Goal: Task Accomplishment & Management: Complete application form

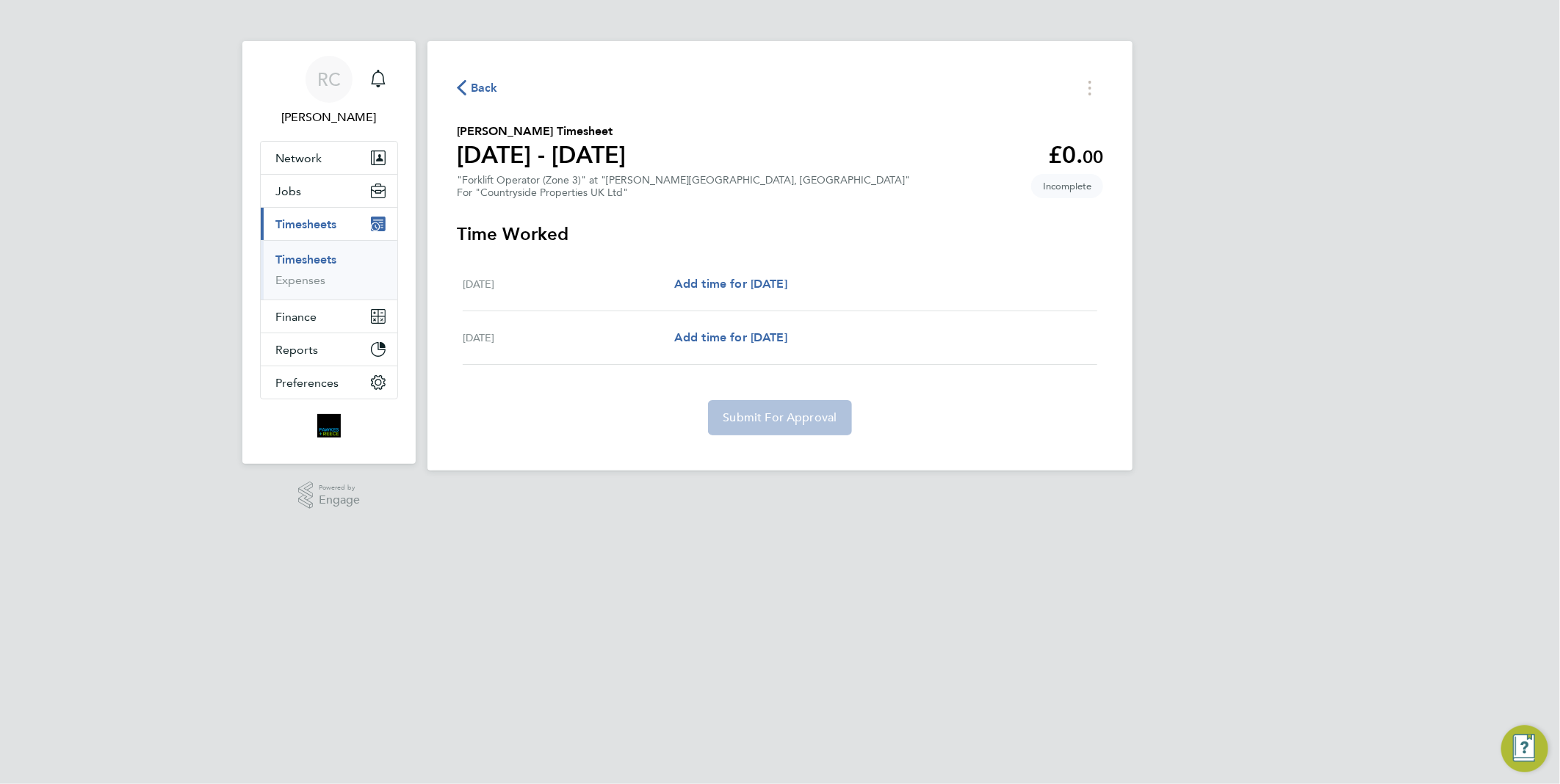
click at [490, 93] on span "Back" at bounding box center [485, 88] width 28 height 17
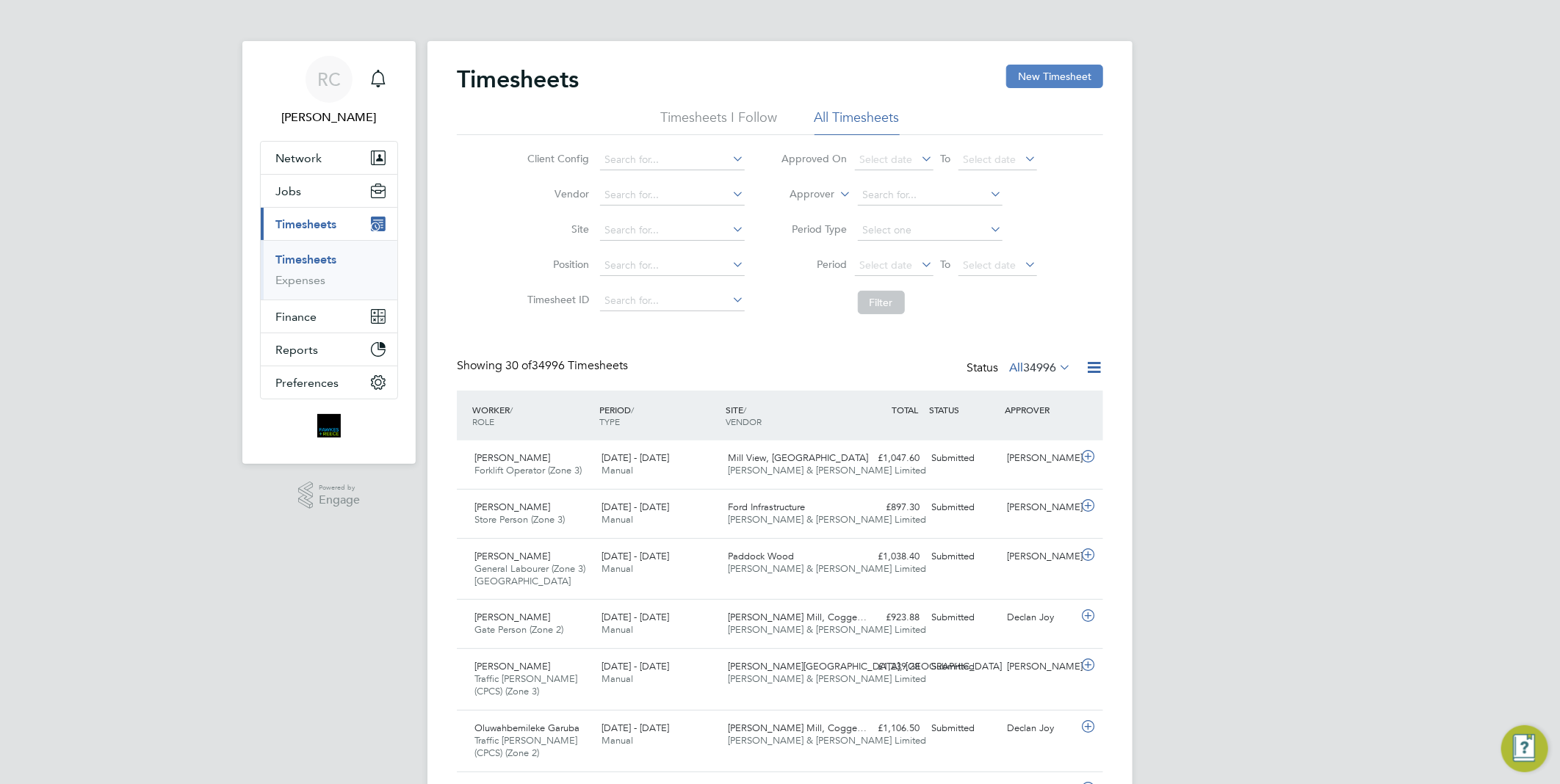
click at [1010, 76] on button "New Timesheet" at bounding box center [1055, 76] width 97 height 23
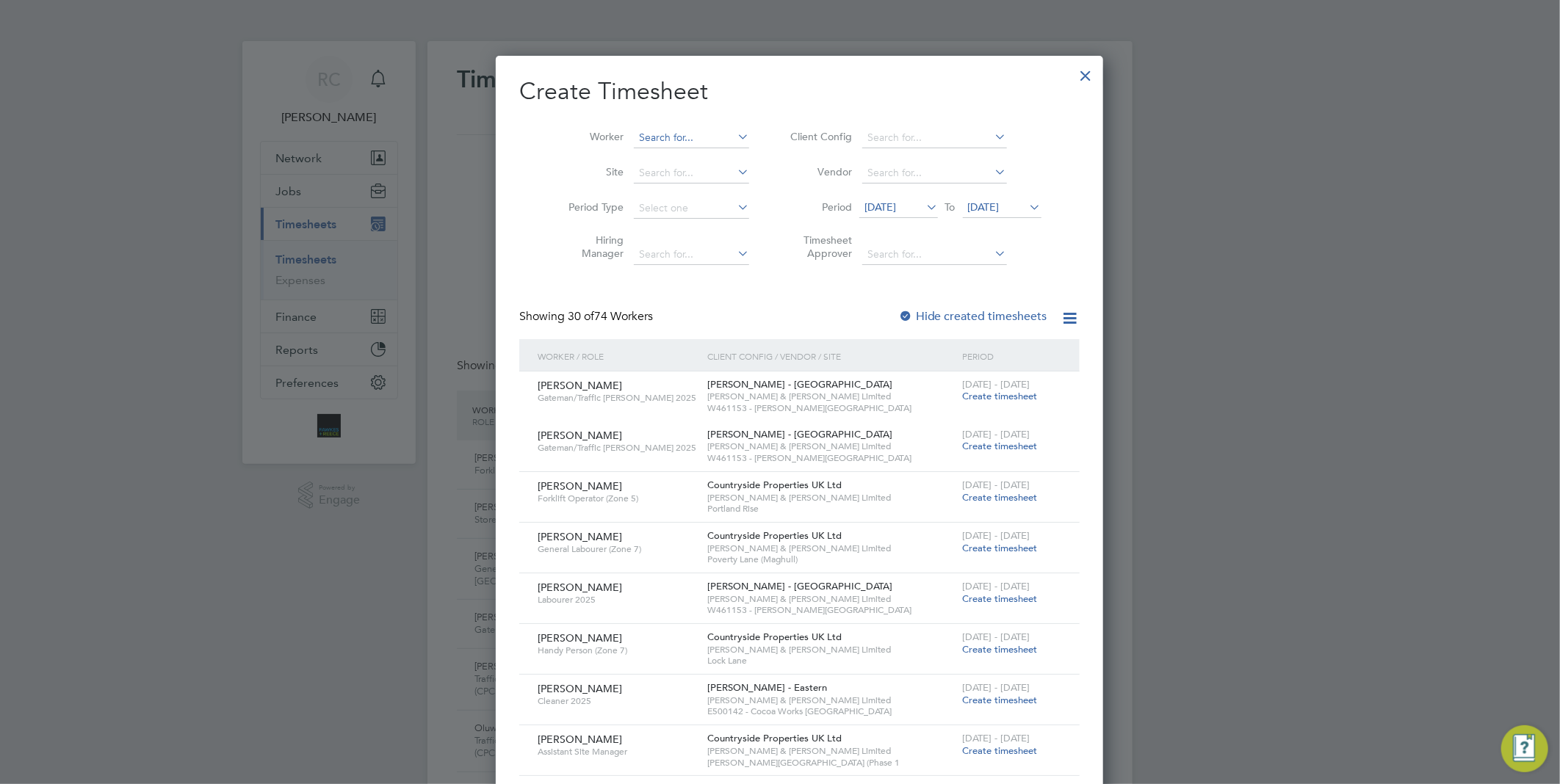
click at [650, 137] on input at bounding box center [691, 138] width 115 height 21
type input "stanel"
drag, startPoint x: 760, startPoint y: 185, endPoint x: 779, endPoint y: 194, distance: 21.0
click at [778, 194] on div "Worker stanel Site Period Type Hiring Manager Client Config Vendor Period [DATE…" at bounding box center [799, 192] width 560 height 159
drag, startPoint x: 779, startPoint y: 194, endPoint x: 672, endPoint y: 145, distance: 117.7
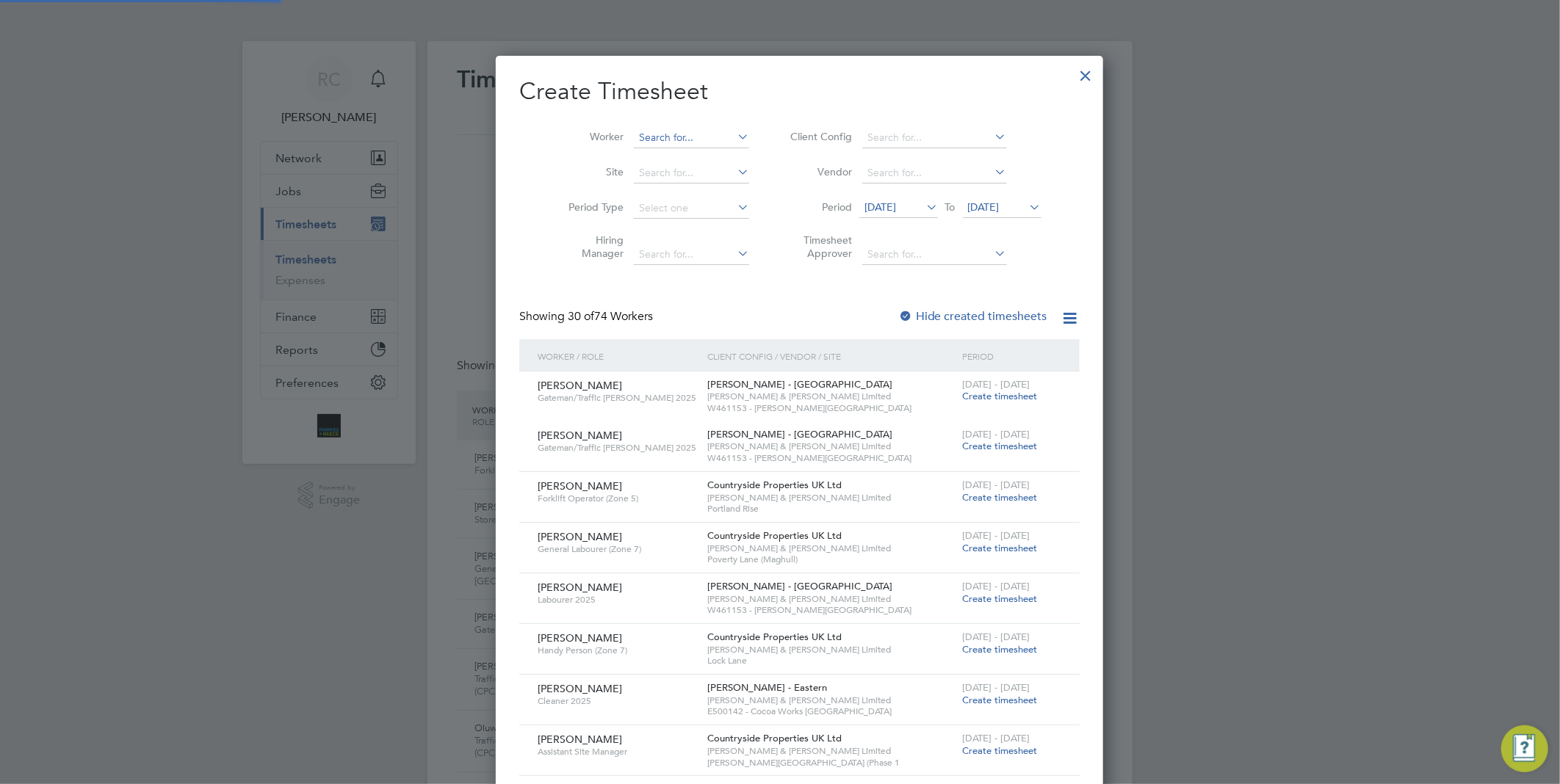
click at [672, 145] on input at bounding box center [691, 138] width 115 height 21
click at [670, 141] on input at bounding box center [691, 138] width 115 height 21
click at [672, 154] on li "Stane l [PERSON_NAME]" at bounding box center [677, 157] width 128 height 20
type input "[PERSON_NAME]"
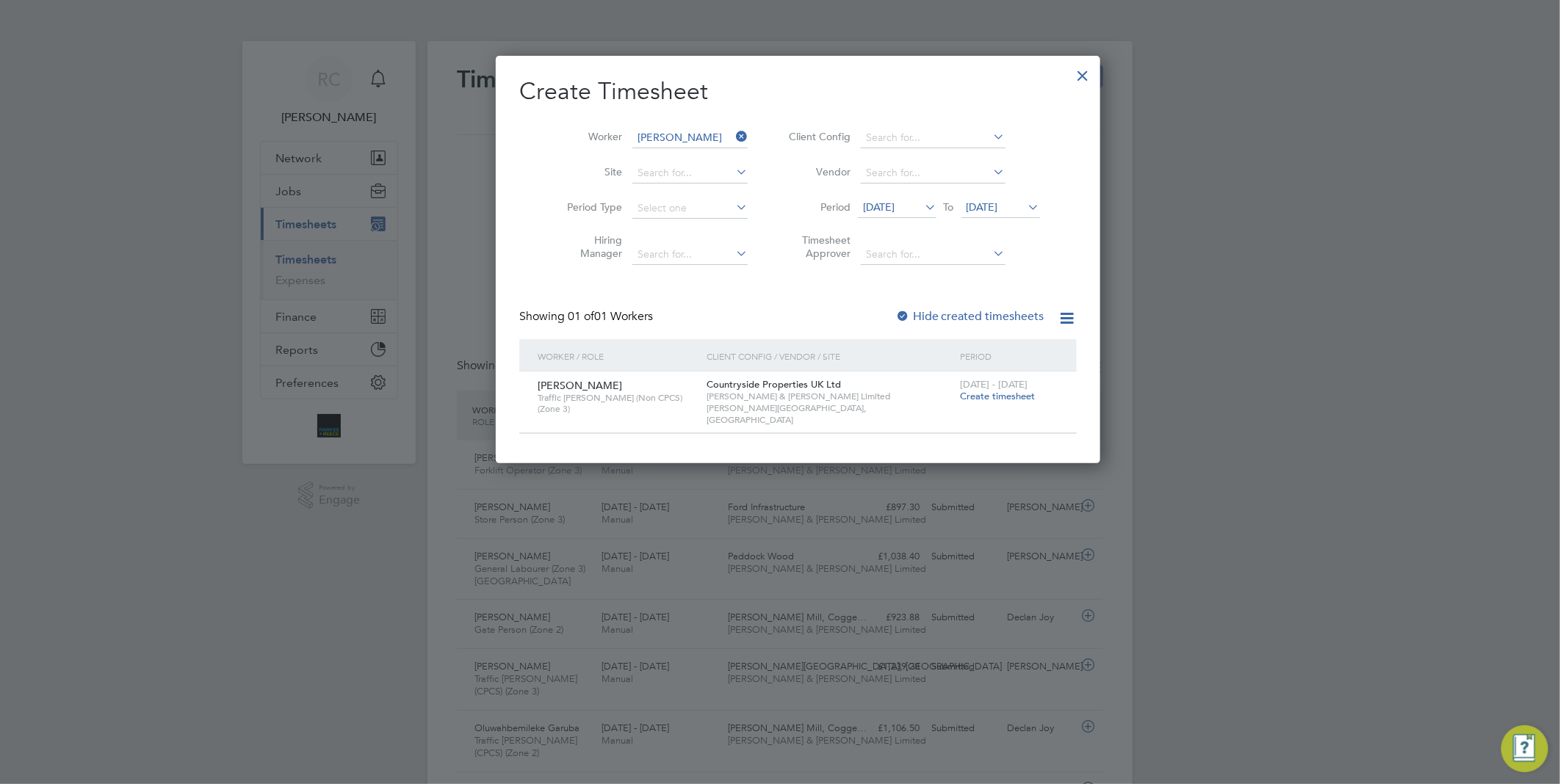
click at [960, 399] on span "Create timesheet" at bounding box center [997, 396] width 75 height 13
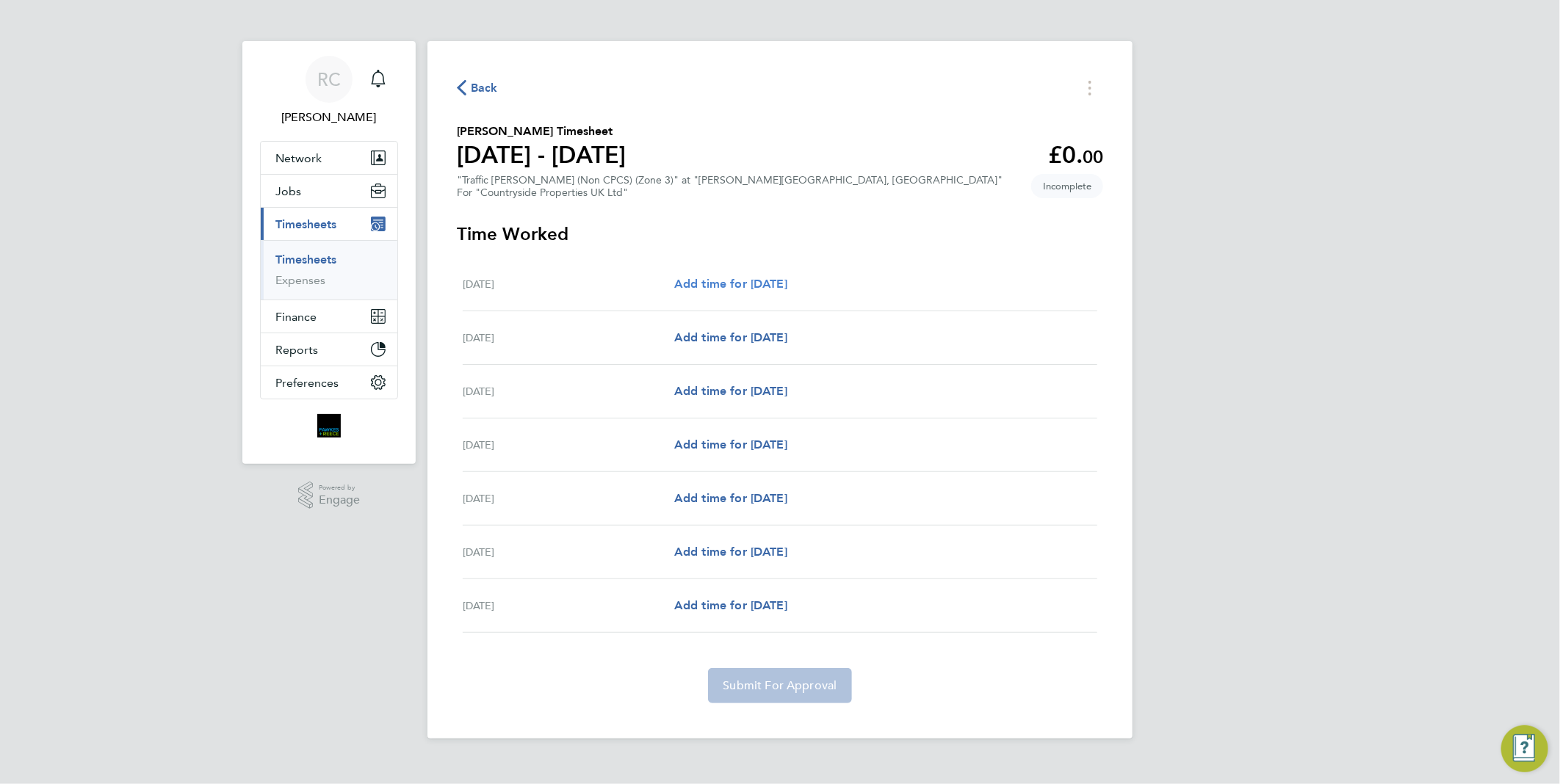
click at [745, 287] on span "Add time for [DATE]" at bounding box center [730, 284] width 113 height 14
select select "30"
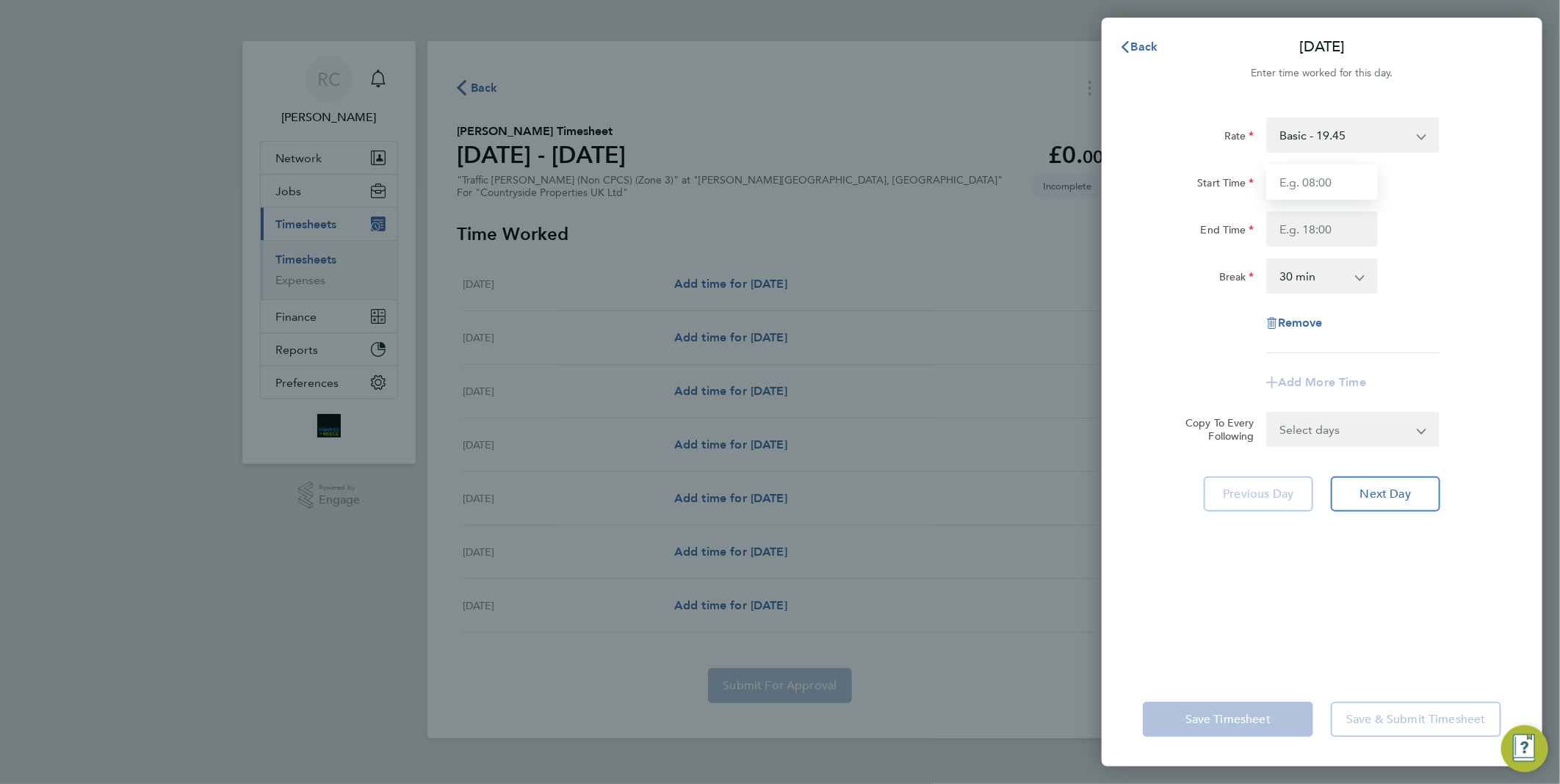
click at [1329, 184] on input "Start Time" at bounding box center [1322, 182] width 112 height 35
type input "07:30"
click at [1432, 288] on div "Break 0 min 15 min 30 min 45 min 60 min 75 min 90 min" at bounding box center [1322, 275] width 370 height 35
click at [1359, 246] on input "End Time" at bounding box center [1322, 229] width 112 height 35
click at [1350, 229] on input "End Time" at bounding box center [1322, 229] width 112 height 35
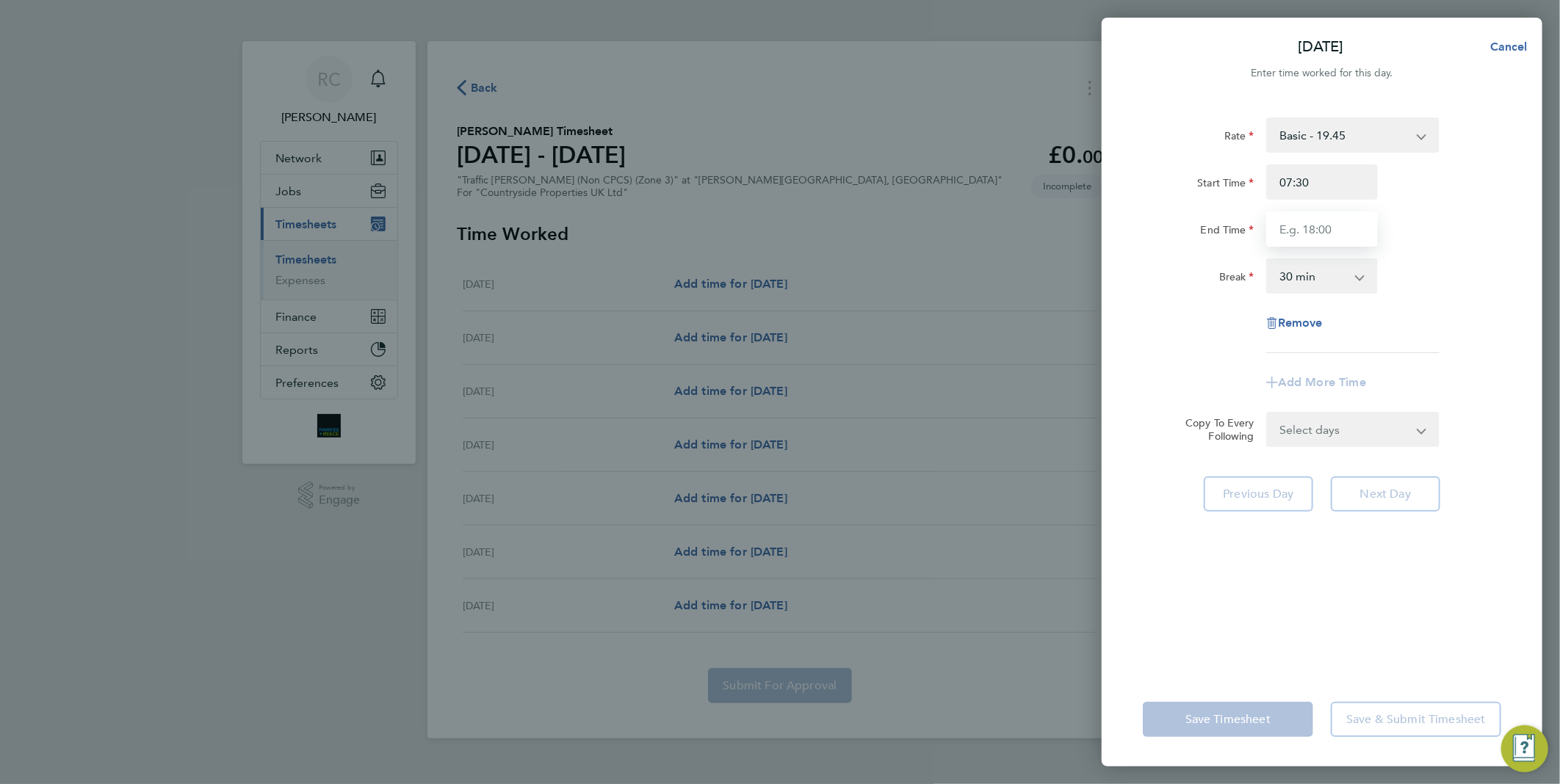
type input "18:00"
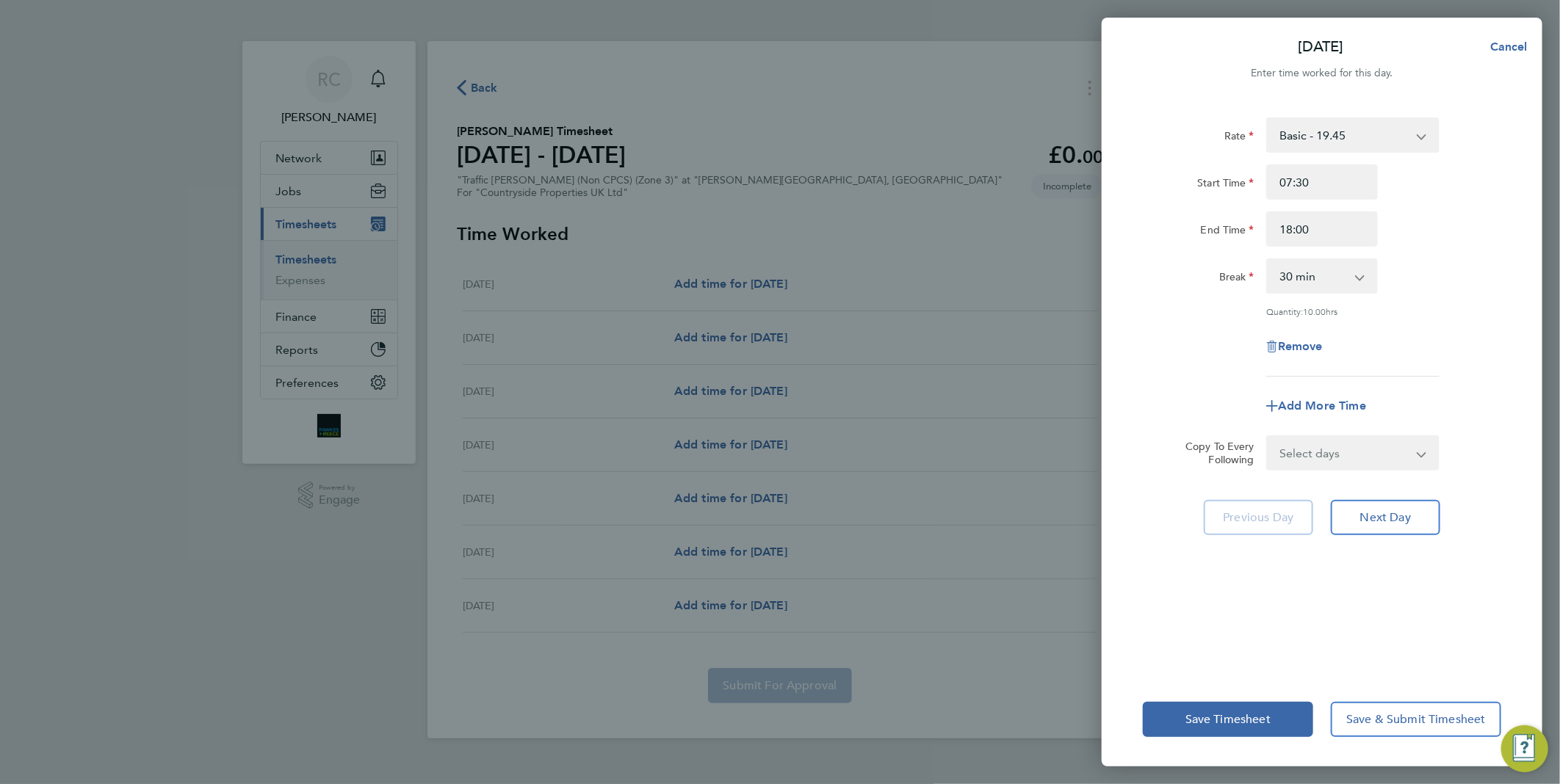
click at [1423, 274] on div "Break 0 min 15 min 30 min 45 min 60 min 75 min 90 min" at bounding box center [1322, 275] width 370 height 35
click at [1399, 529] on button "Next Day" at bounding box center [1385, 517] width 109 height 35
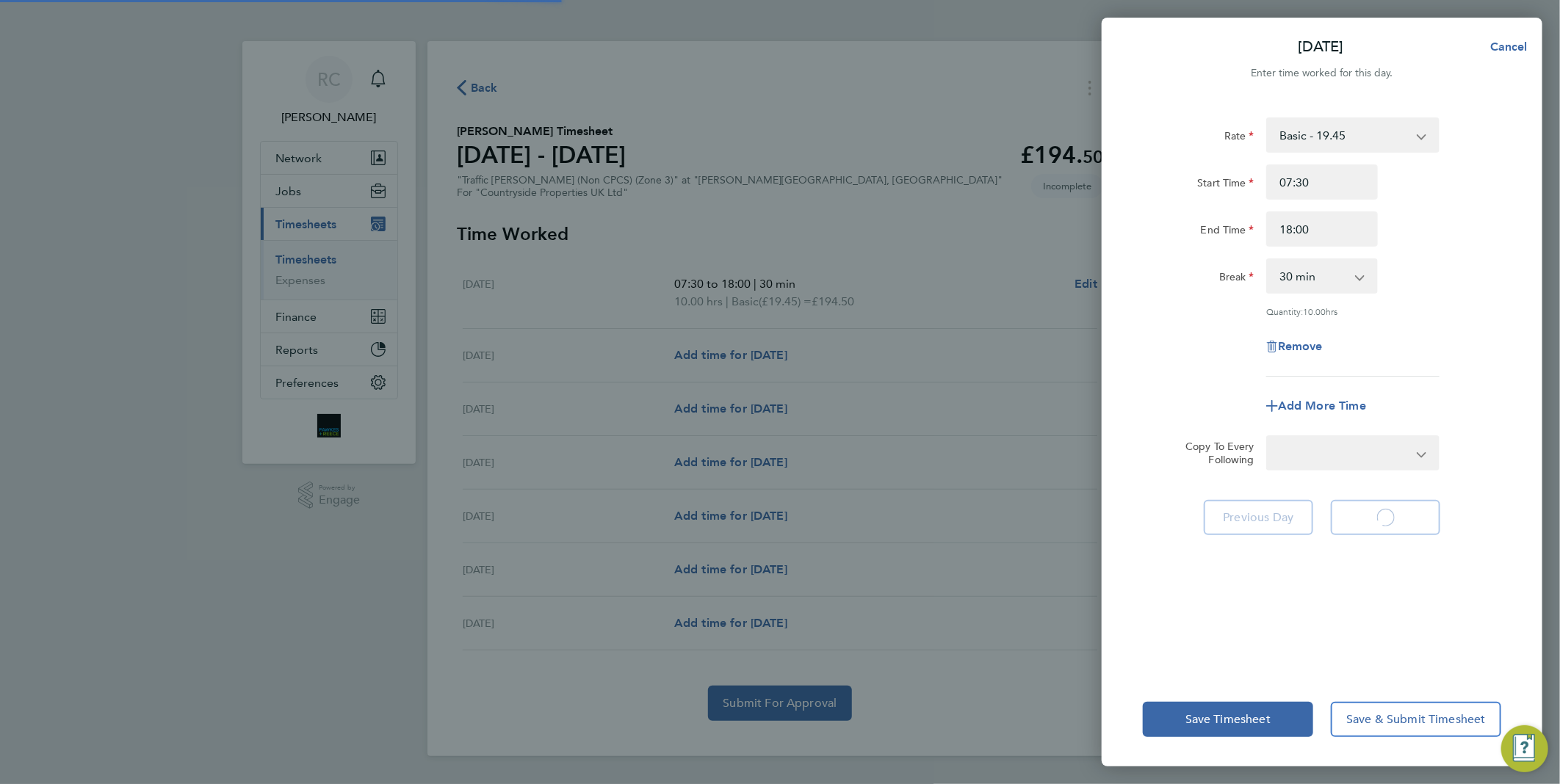
select select "30"
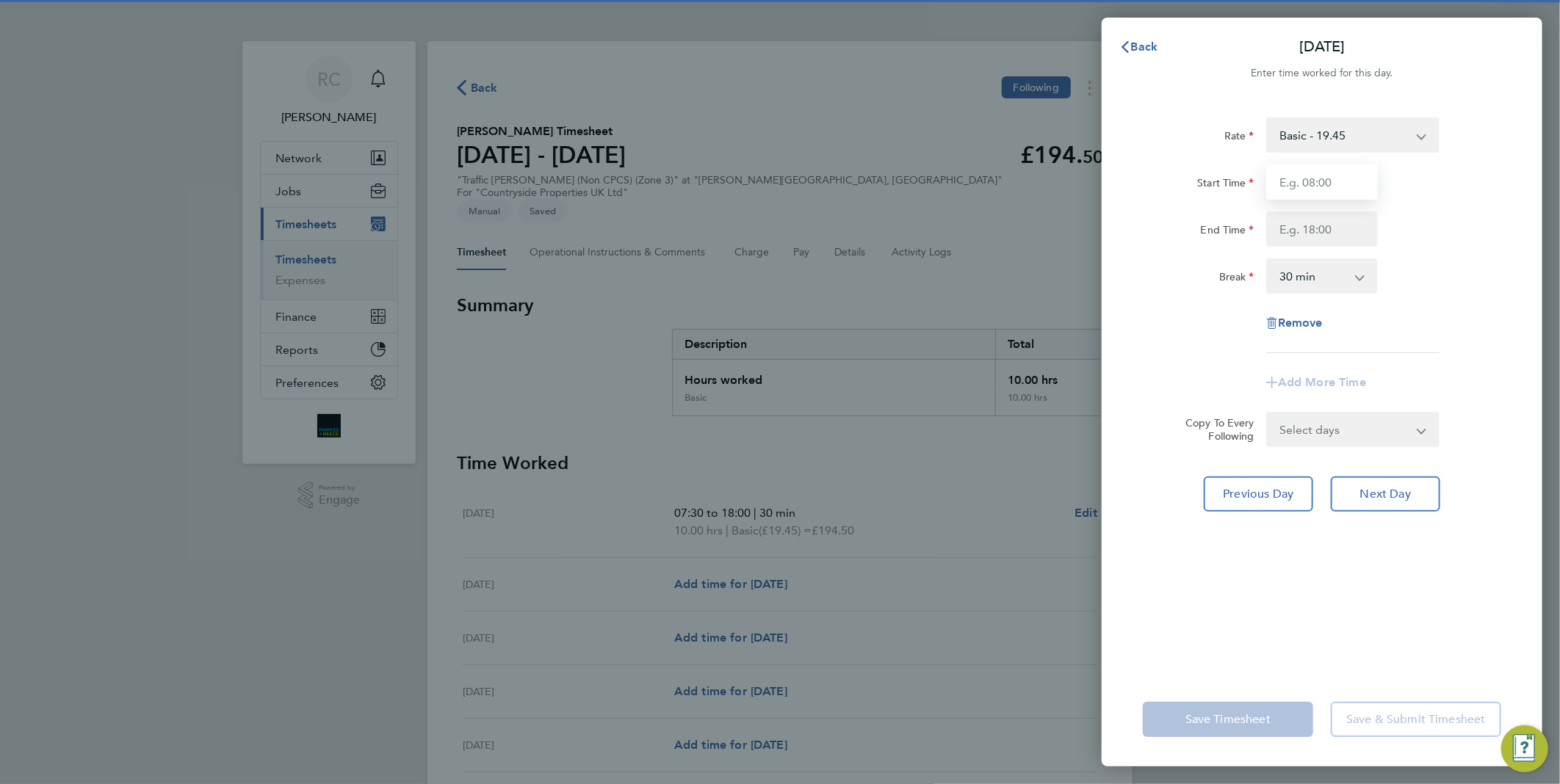
click at [1332, 191] on input "Start Time" at bounding box center [1322, 182] width 112 height 35
type input "07:30"
type input "18:00"
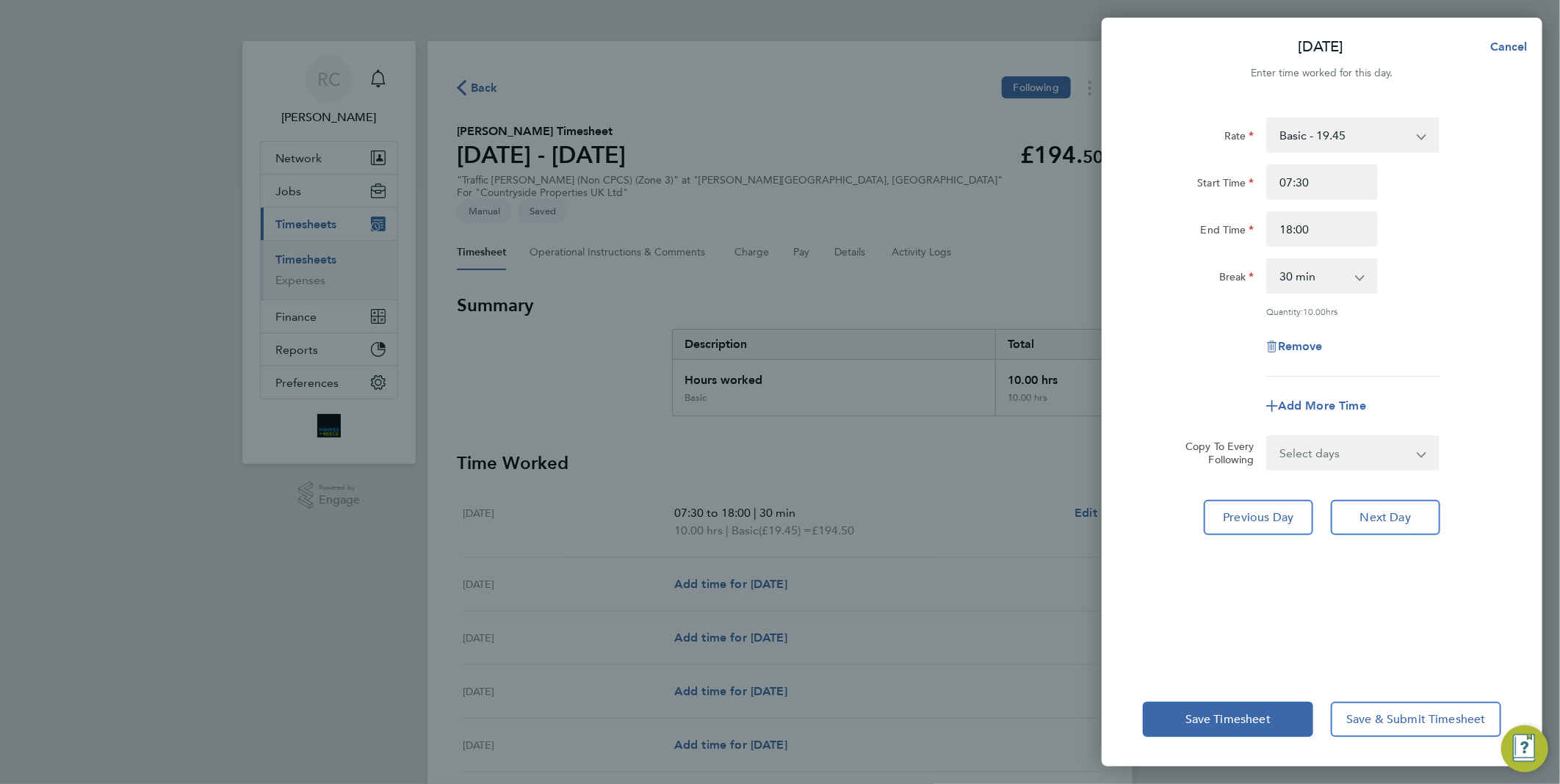
click at [1363, 451] on select "Select days Day Weekday (Mon-Fri) Weekend (Sat-Sun) [DATE] [DATE] [DATE] [DATE]…" at bounding box center [1344, 454] width 154 height 33
select select "WEEKDAY"
click at [1267, 437] on select "Select days Day Weekday (Mon-Fri) Weekend (Sat-Sun) [DATE] [DATE] [DATE] [DATE]…" at bounding box center [1344, 454] width 154 height 33
select select "[DATE]"
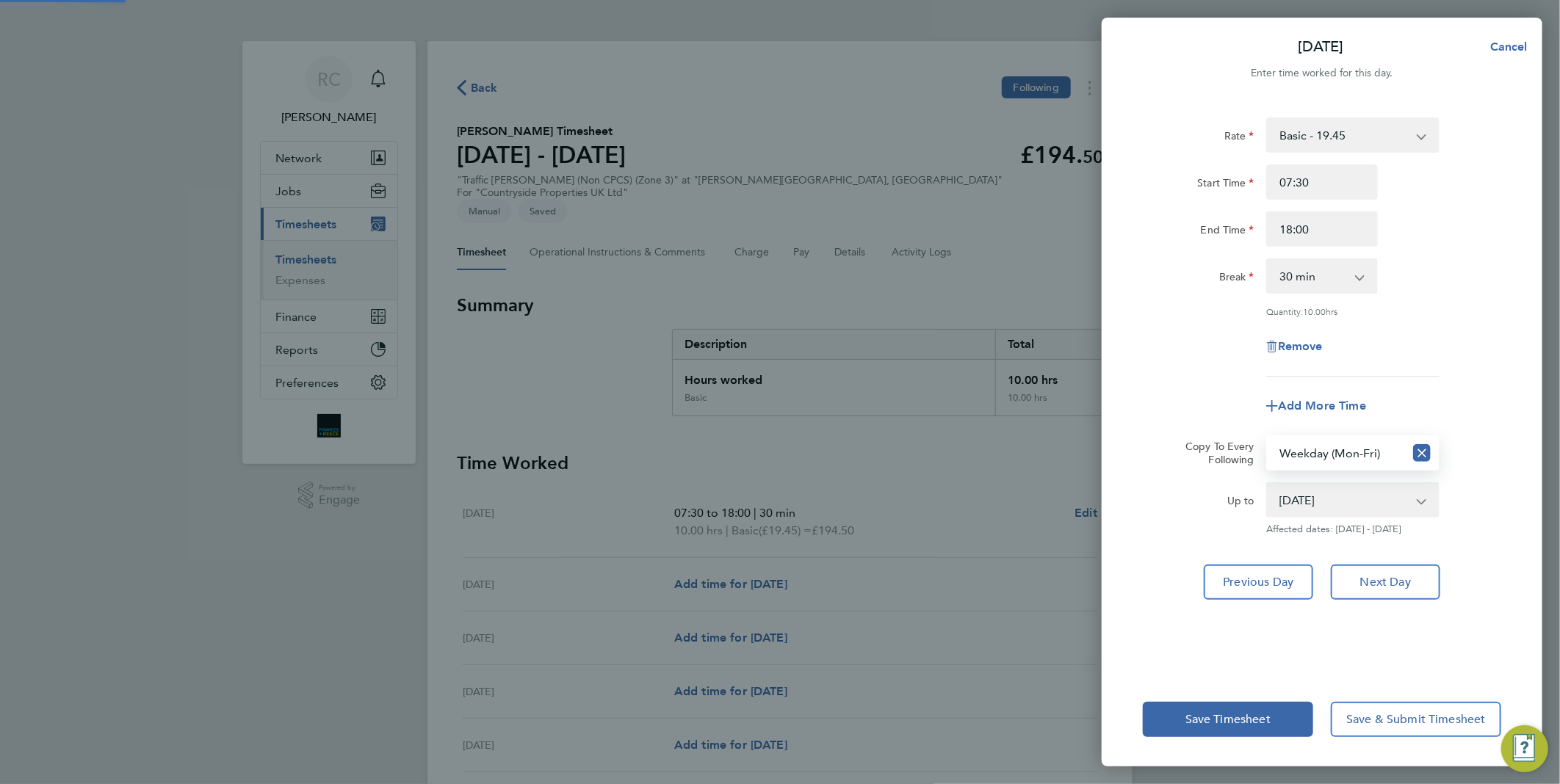
click at [1436, 437] on app-icon-cross-button at bounding box center [1421, 454] width 35 height 33
click at [1436, 420] on div "Add More Time" at bounding box center [1322, 405] width 370 height 35
click at [1405, 577] on span "Next Day" at bounding box center [1385, 582] width 51 height 15
select select "0: null"
select select "30"
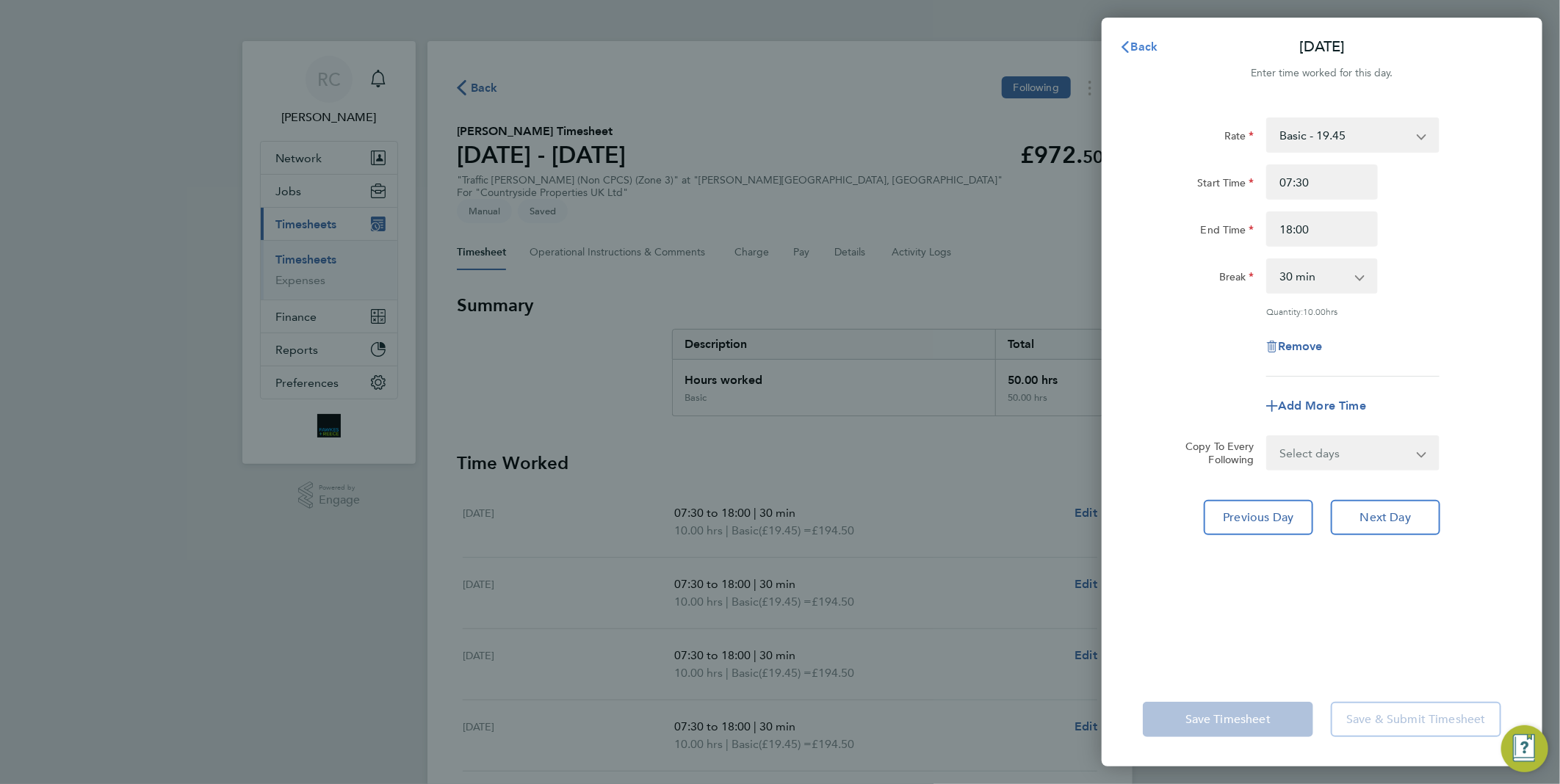
click at [1128, 46] on icon "button" at bounding box center [1125, 47] width 12 height 12
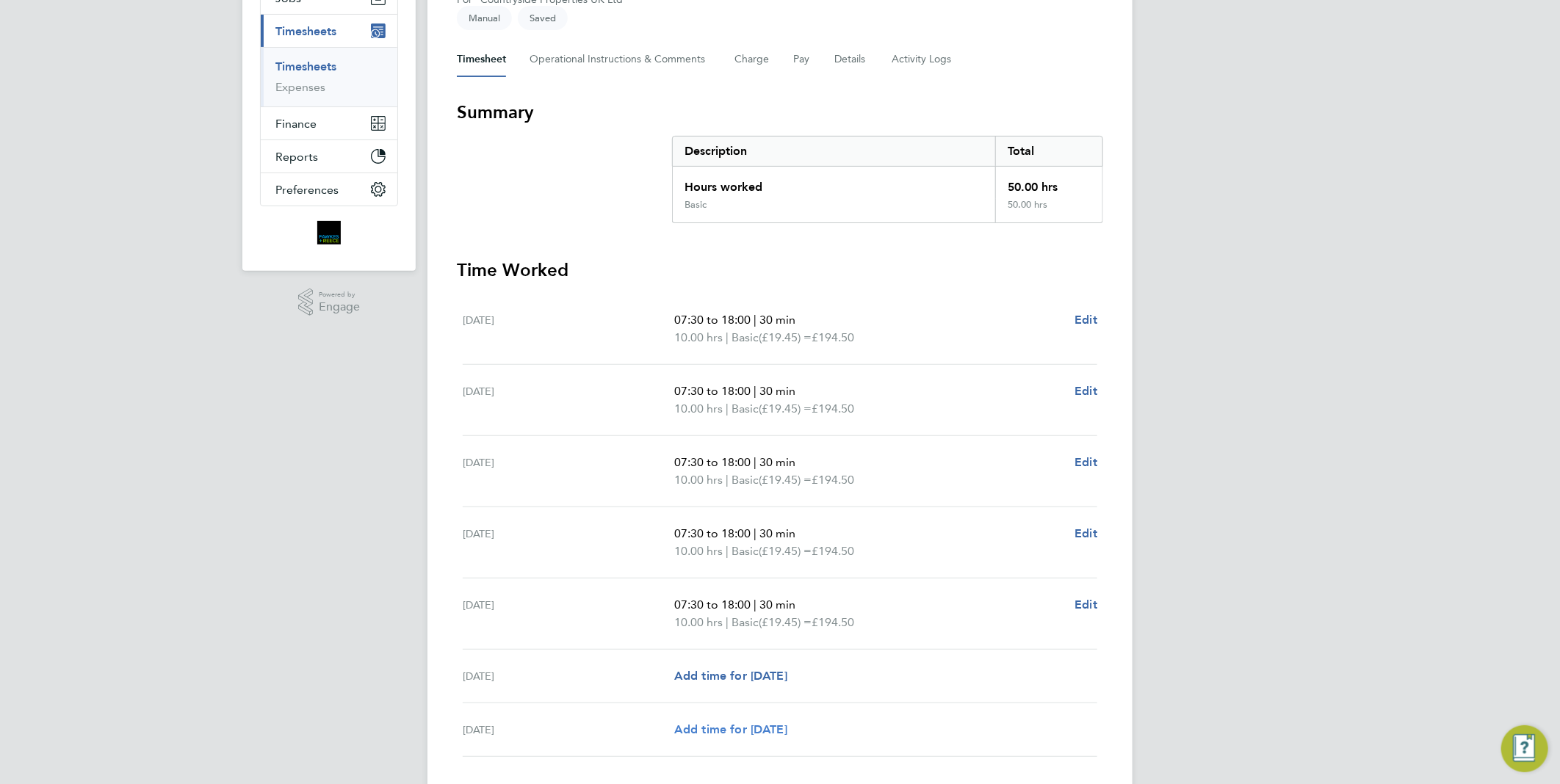
scroll to position [275, 0]
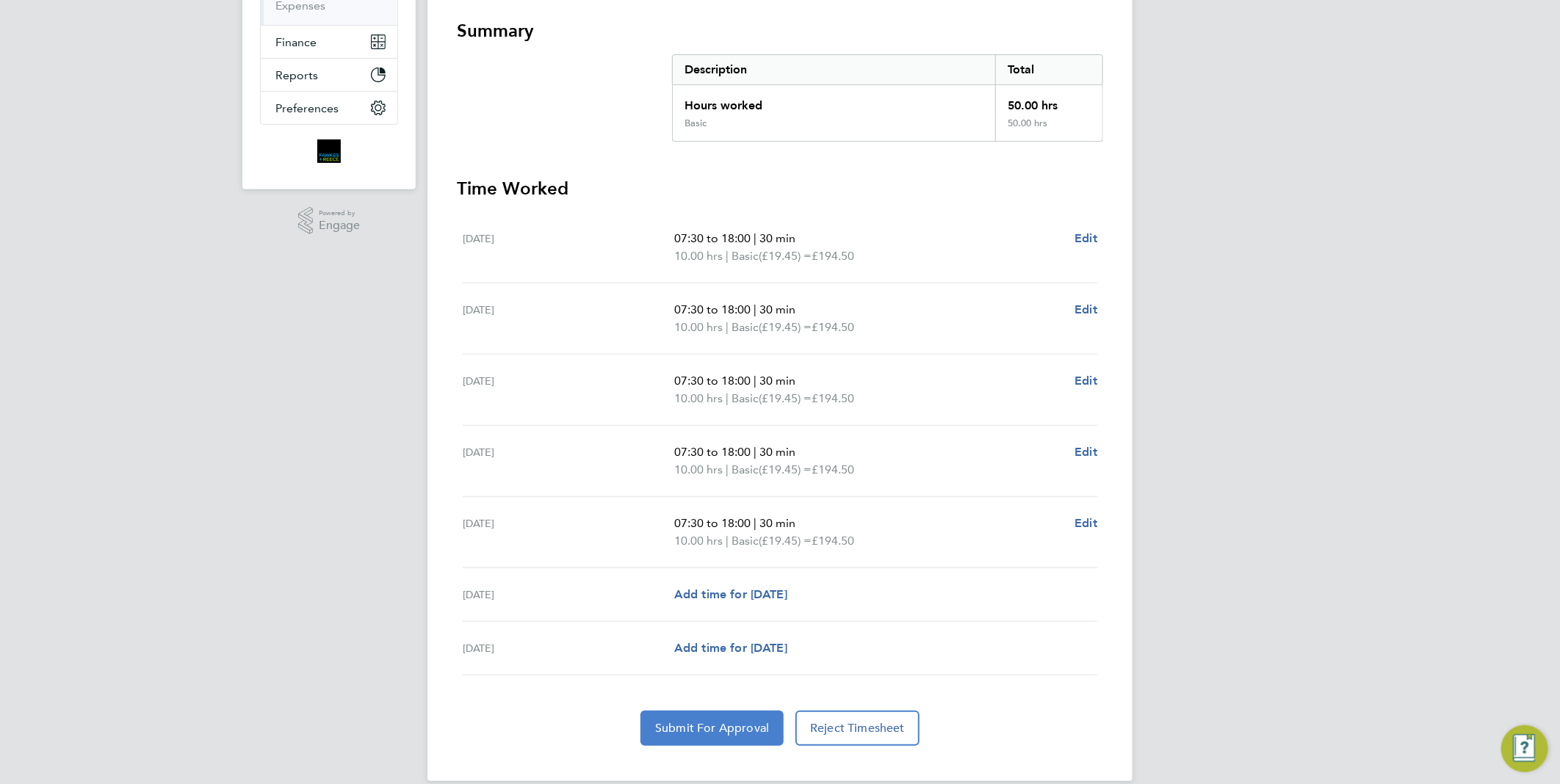
click at [713, 717] on button "Submit For Approval" at bounding box center [712, 728] width 143 height 35
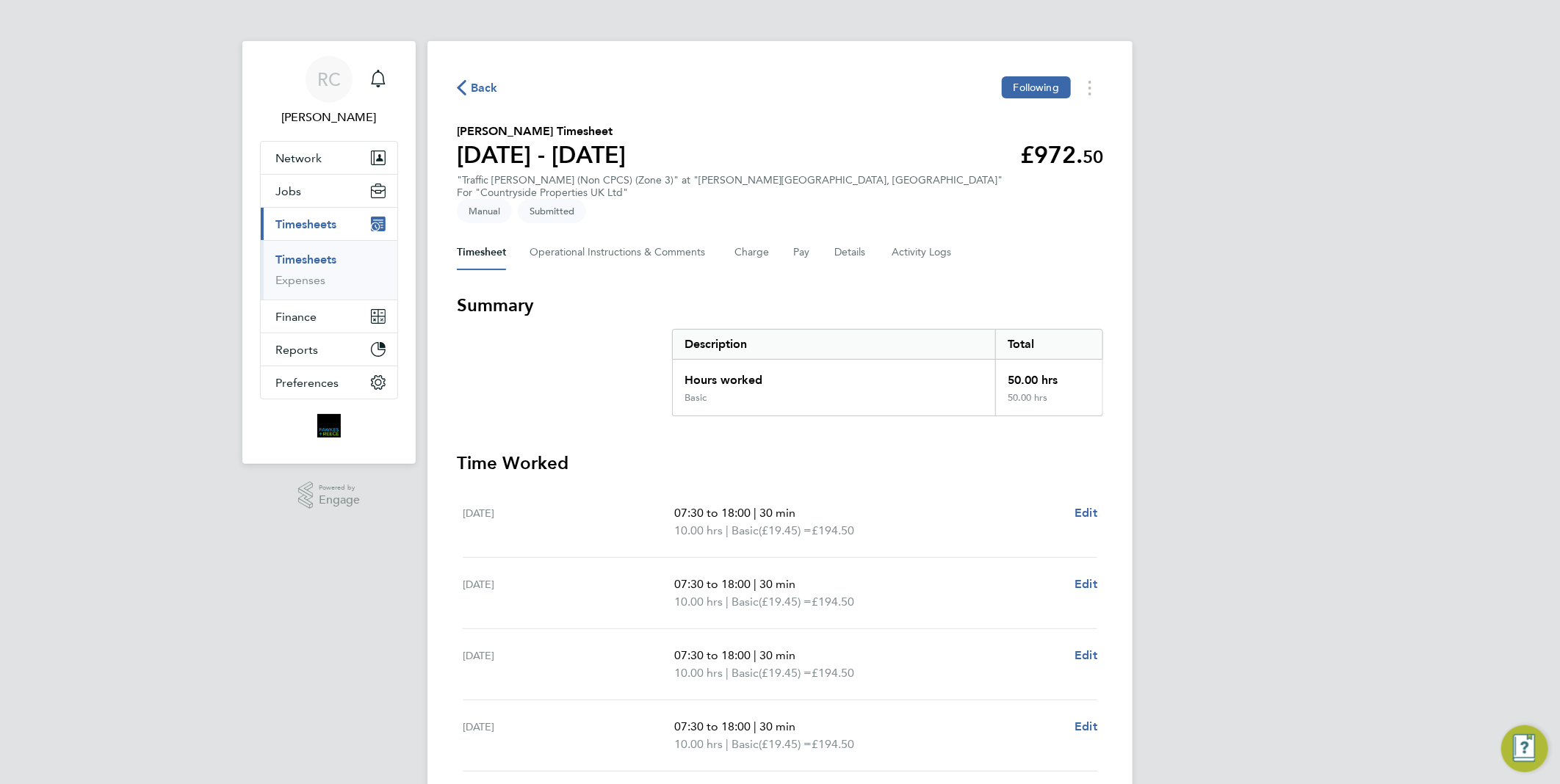
click at [479, 79] on span "Back" at bounding box center [485, 88] width 28 height 17
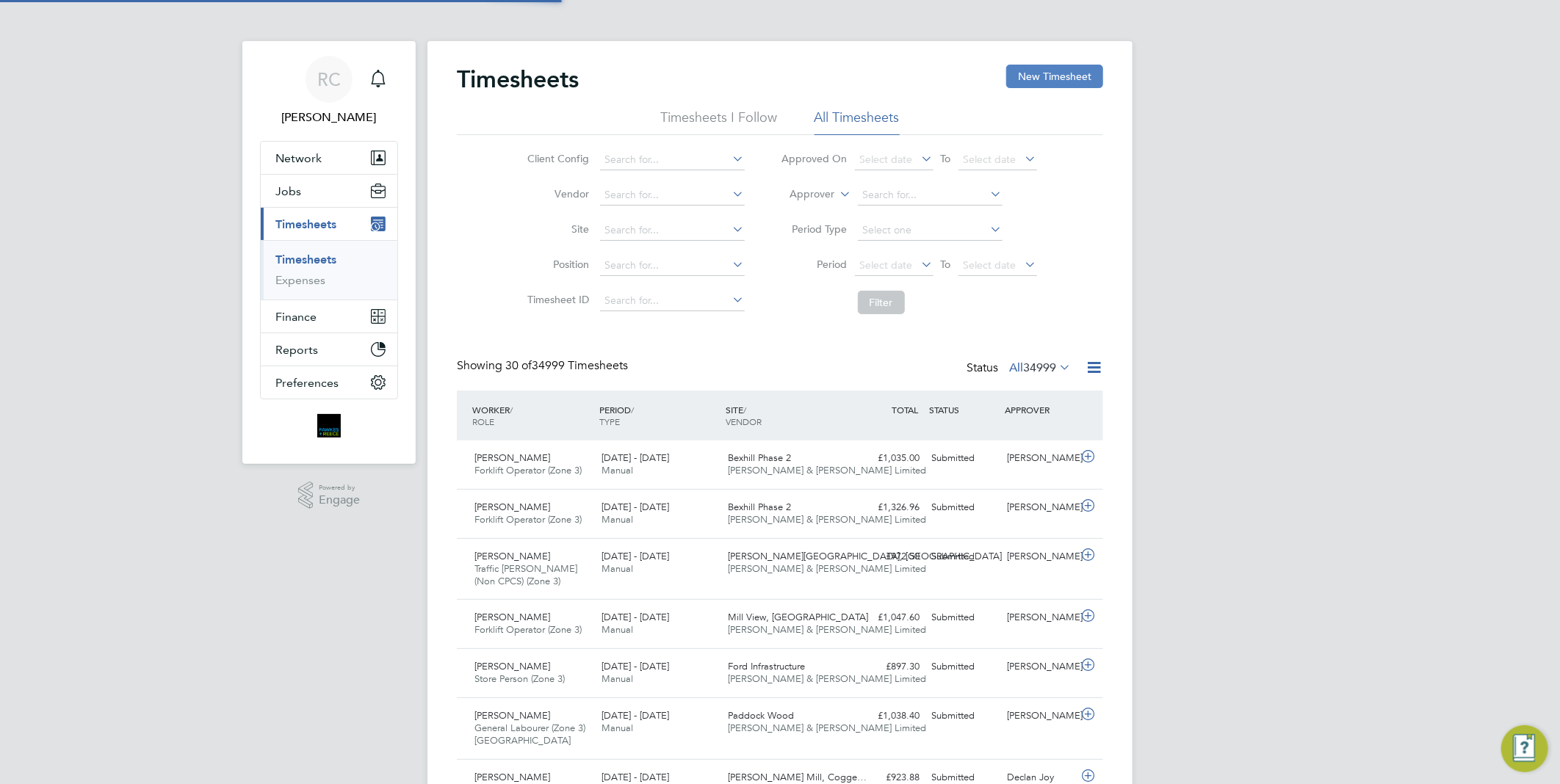
scroll to position [49, 127]
click at [1055, 83] on button "New Timesheet" at bounding box center [1055, 76] width 97 height 23
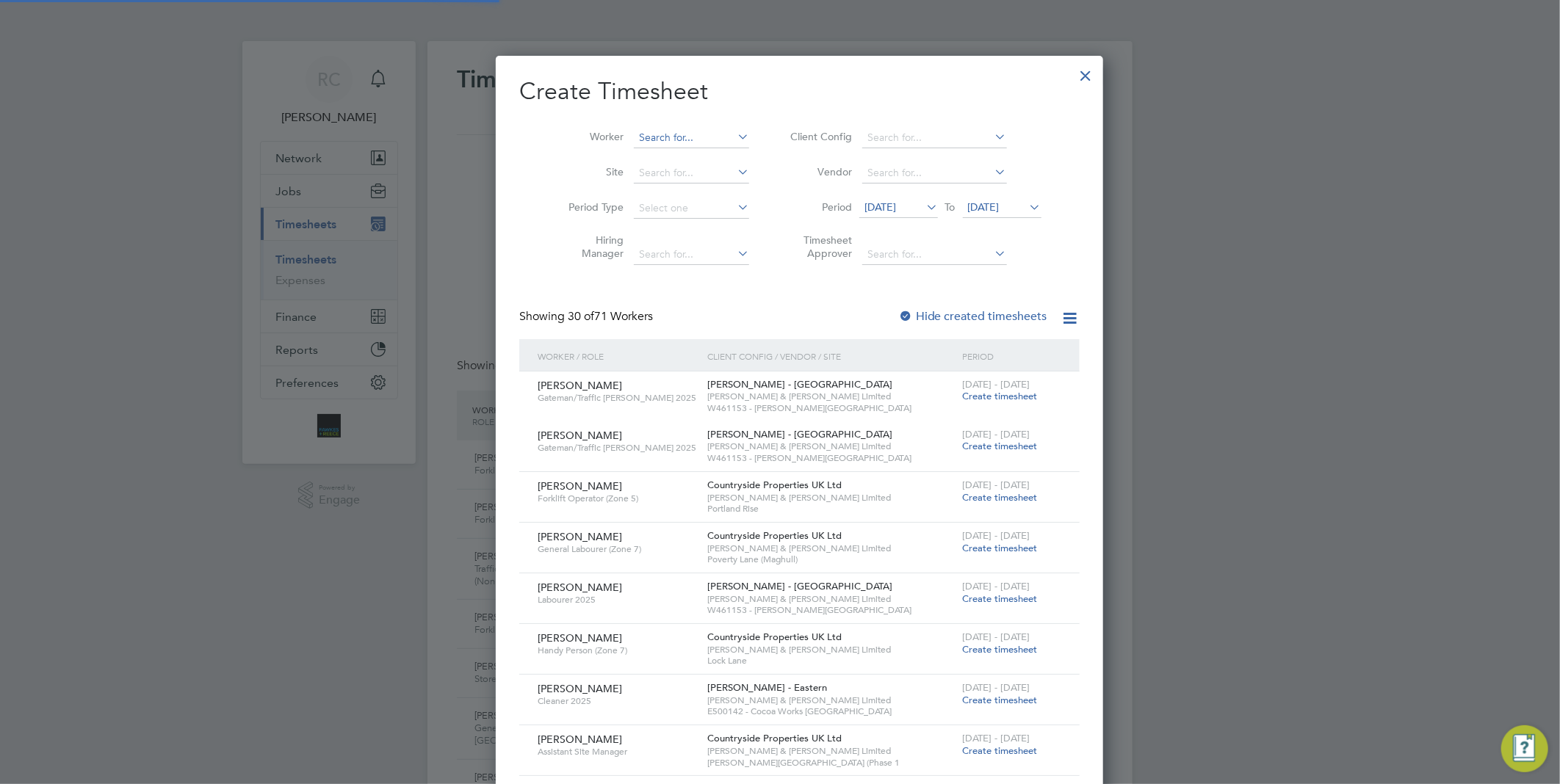
click at [634, 136] on input at bounding box center [691, 138] width 115 height 21
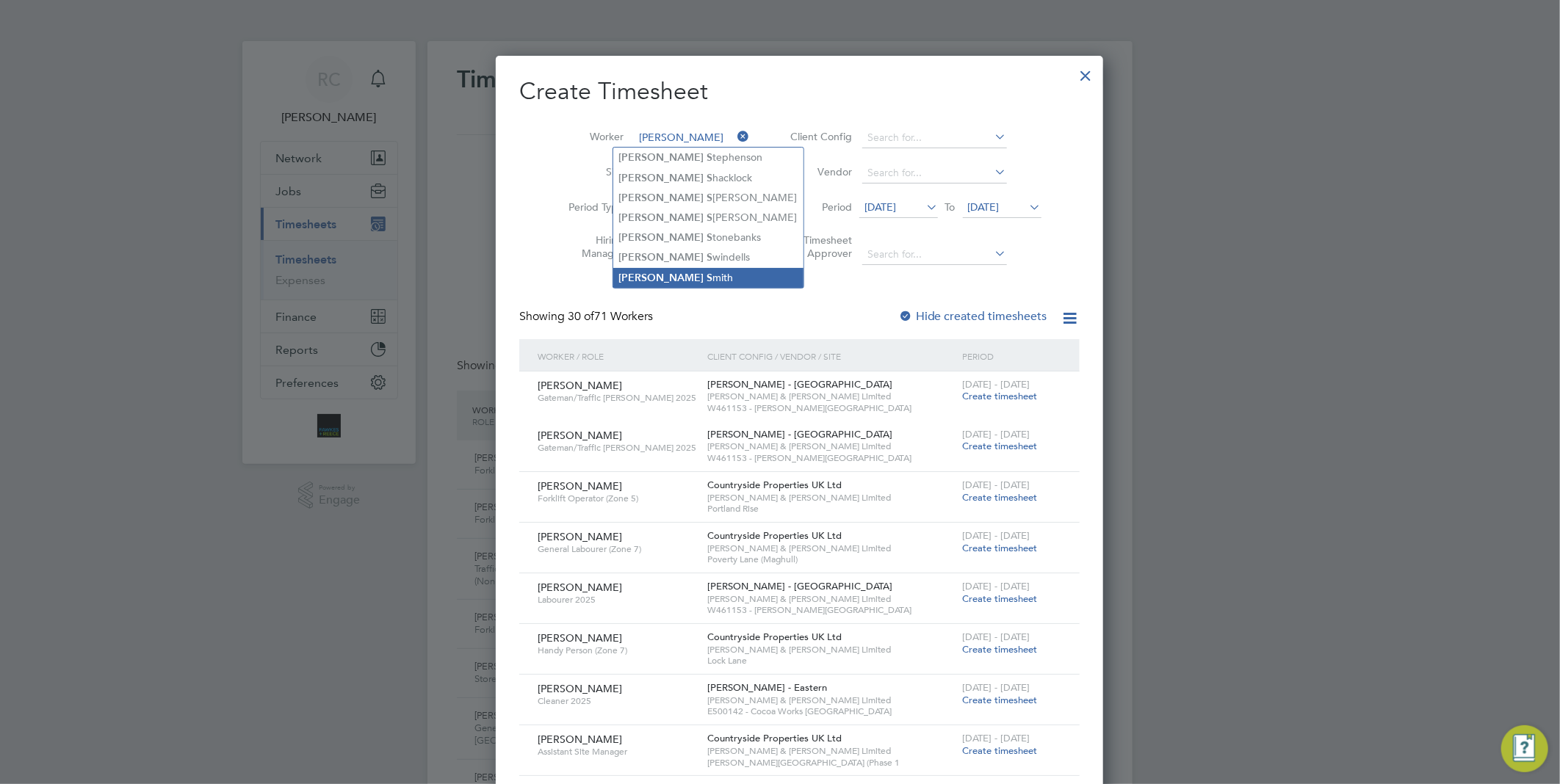
click at [661, 273] on li "[PERSON_NAME]" at bounding box center [708, 277] width 190 height 20
type input "[PERSON_NAME]"
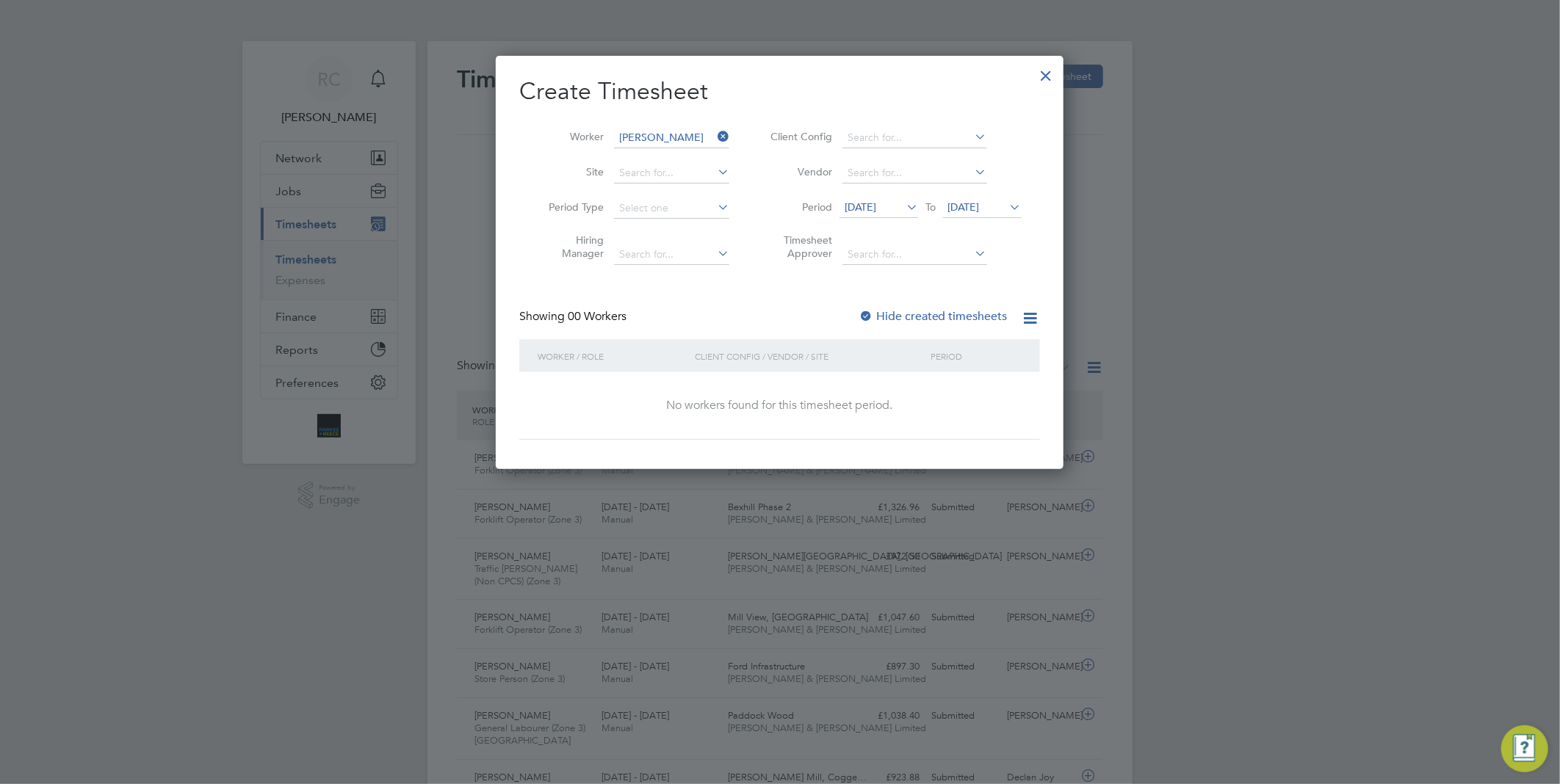
click at [913, 299] on div "Create Timesheet Worker [PERSON_NAME] Site Period Type Hiring Manager Client Co…" at bounding box center [779, 258] width 521 height 363
click at [915, 304] on div "Create Timesheet Worker [PERSON_NAME] Site Period Type Hiring Manager Client Co…" at bounding box center [779, 258] width 521 height 363
click at [922, 311] on label "Hide created timesheets" at bounding box center [932, 316] width 149 height 15
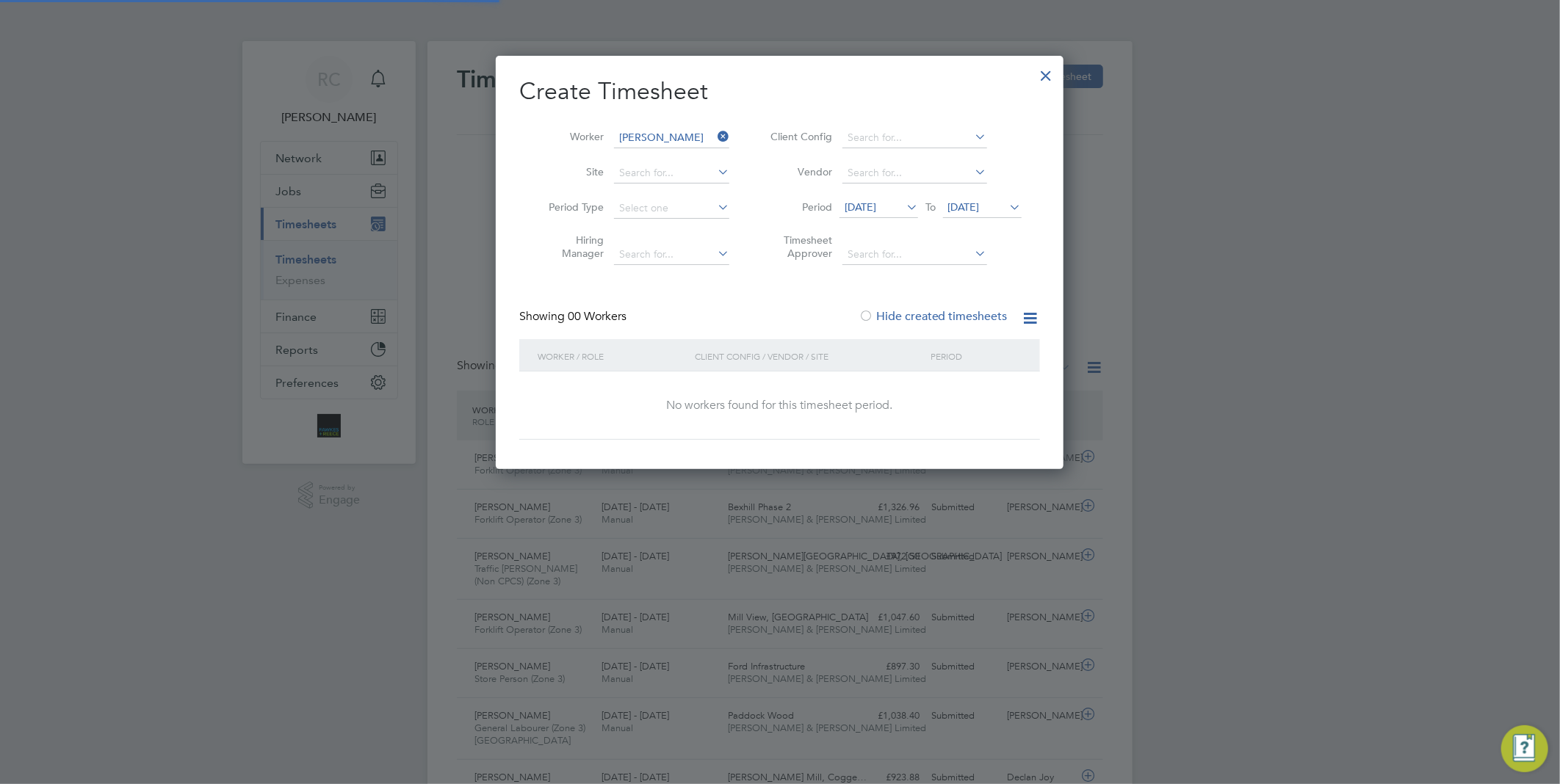
click at [922, 311] on label "Hide created timesheets" at bounding box center [932, 316] width 149 height 15
click at [926, 311] on label "Hide created timesheets" at bounding box center [932, 316] width 149 height 15
drag, startPoint x: 932, startPoint y: 321, endPoint x: 932, endPoint y: 309, distance: 12.0
click at [931, 320] on label "Hide created timesheets" at bounding box center [932, 316] width 149 height 15
click at [932, 306] on div "Create Timesheet Worker [PERSON_NAME] Site Period Type Hiring Manager Client Co…" at bounding box center [779, 258] width 521 height 363
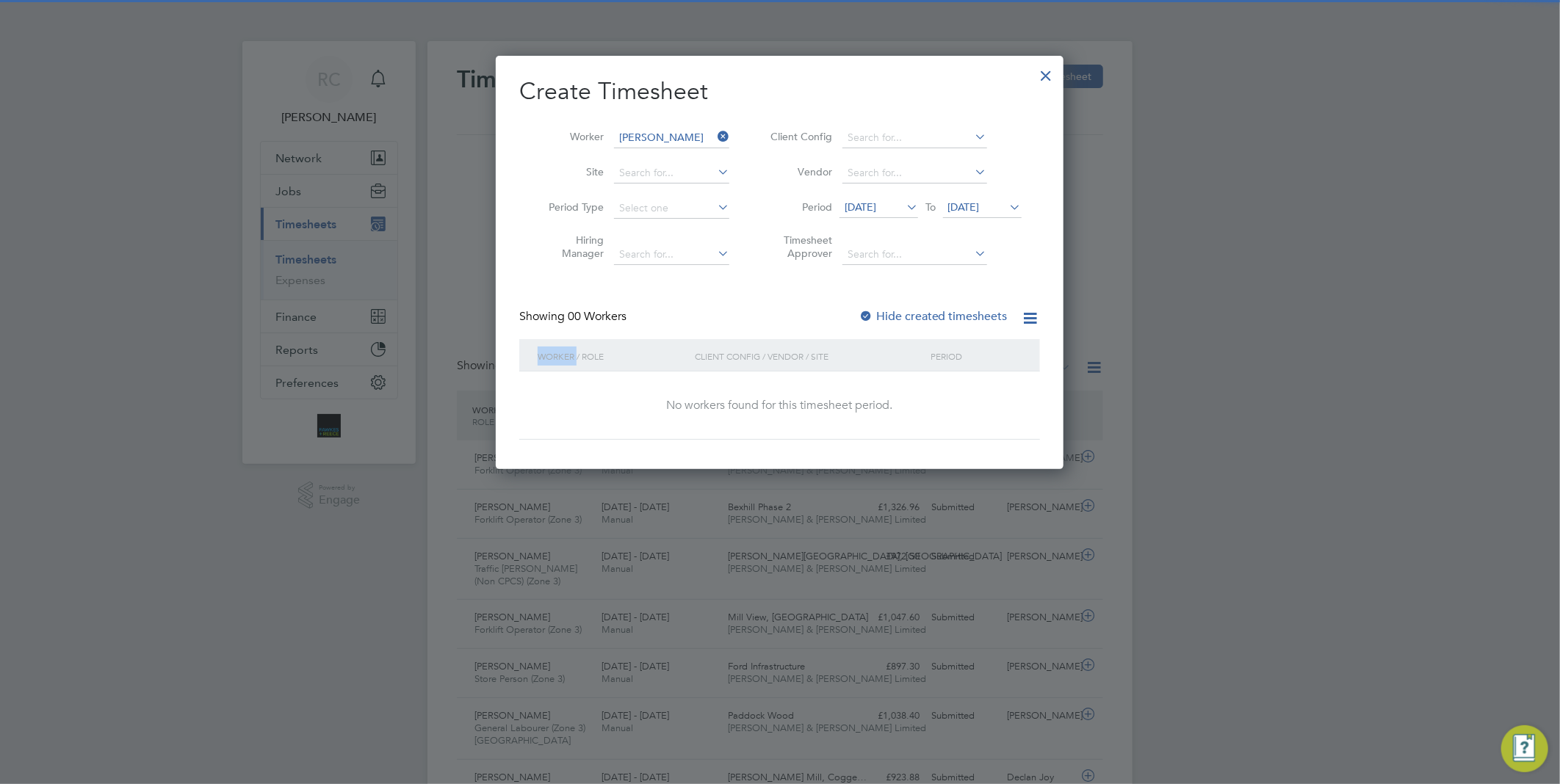
click at [932, 306] on div "Create Timesheet Worker [PERSON_NAME] Site Period Type Hiring Manager Client Co…" at bounding box center [779, 258] width 521 height 363
click at [932, 312] on label "Hide created timesheets" at bounding box center [932, 316] width 149 height 15
click at [905, 194] on li "Period [DATE] To [DATE]" at bounding box center [894, 208] width 293 height 35
click at [903, 202] on icon at bounding box center [903, 207] width 0 height 21
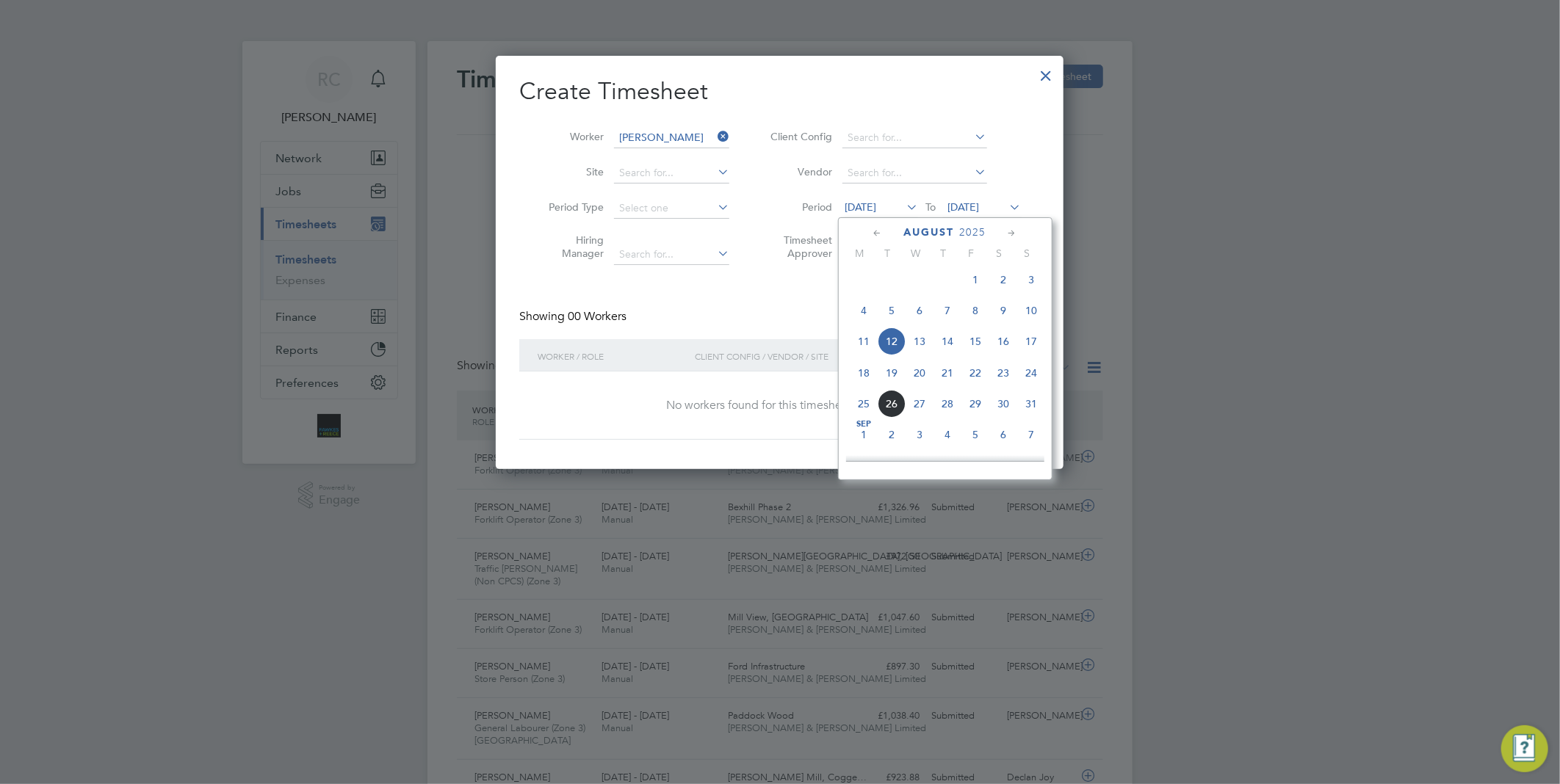
click at [857, 384] on span "18" at bounding box center [864, 373] width 28 height 28
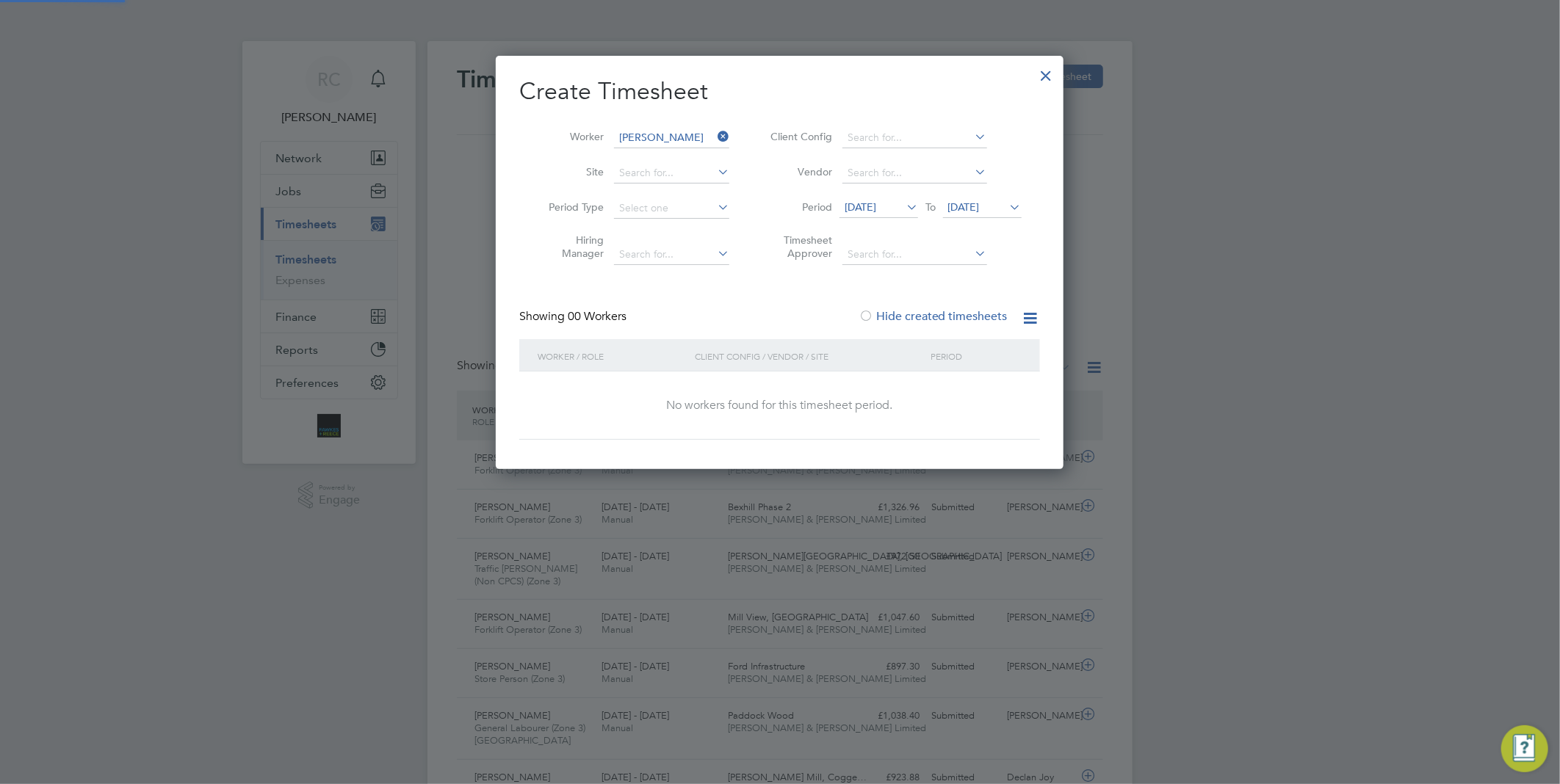
click at [980, 207] on span "[DATE]" at bounding box center [963, 207] width 32 height 13
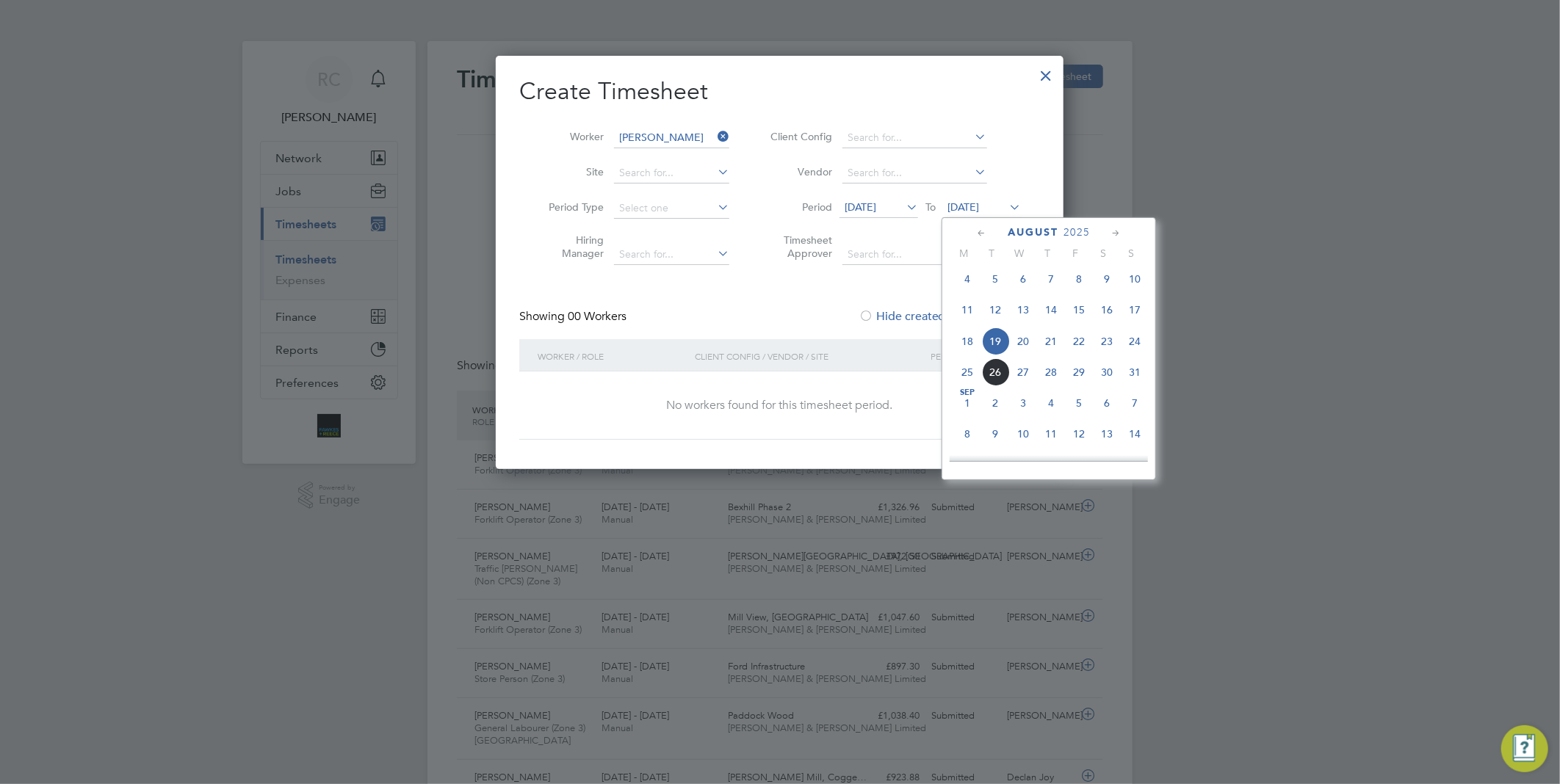
click at [1127, 353] on span "24" at bounding box center [1135, 341] width 28 height 28
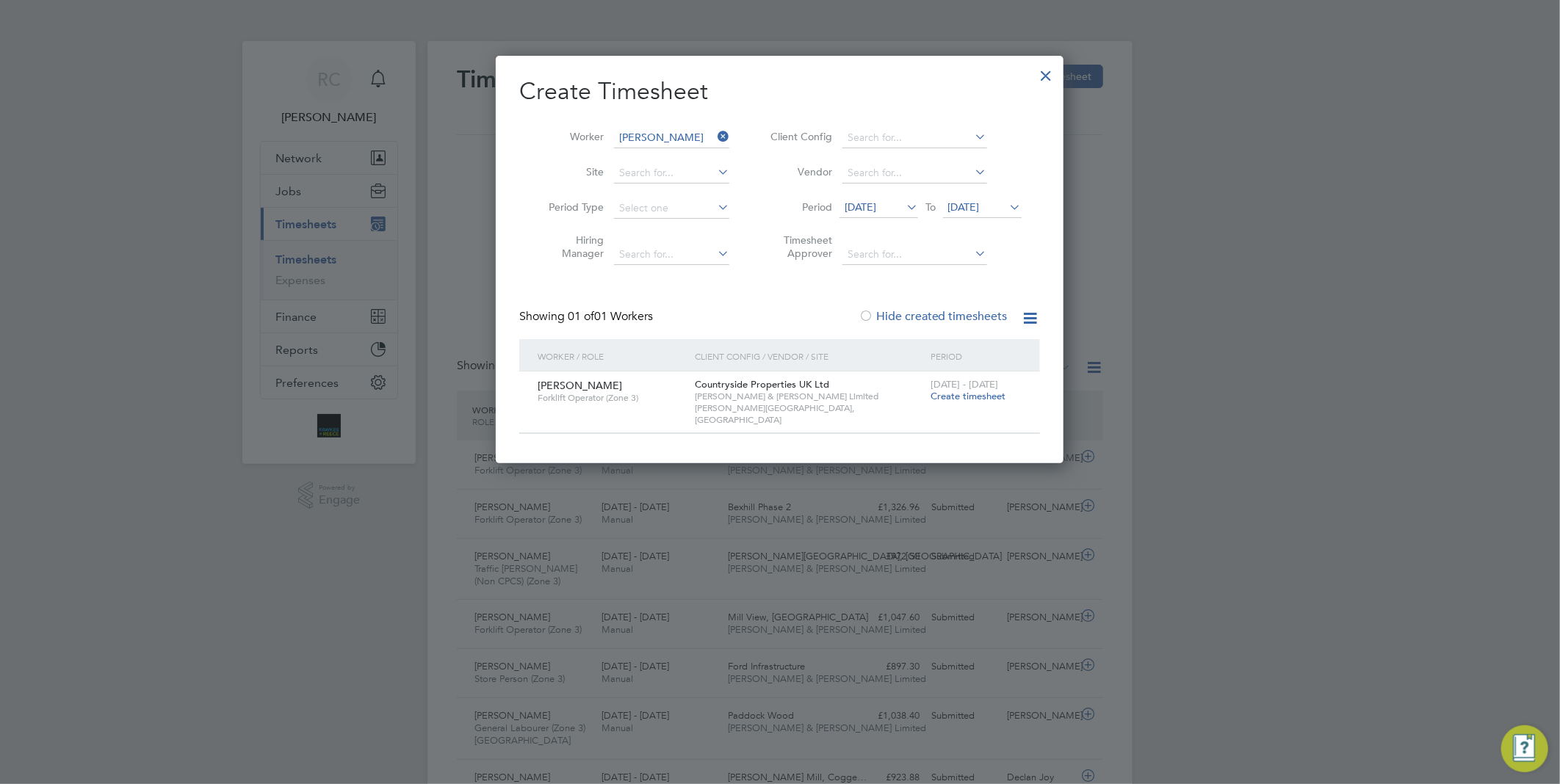
click at [974, 394] on span "Create timesheet" at bounding box center [968, 396] width 75 height 13
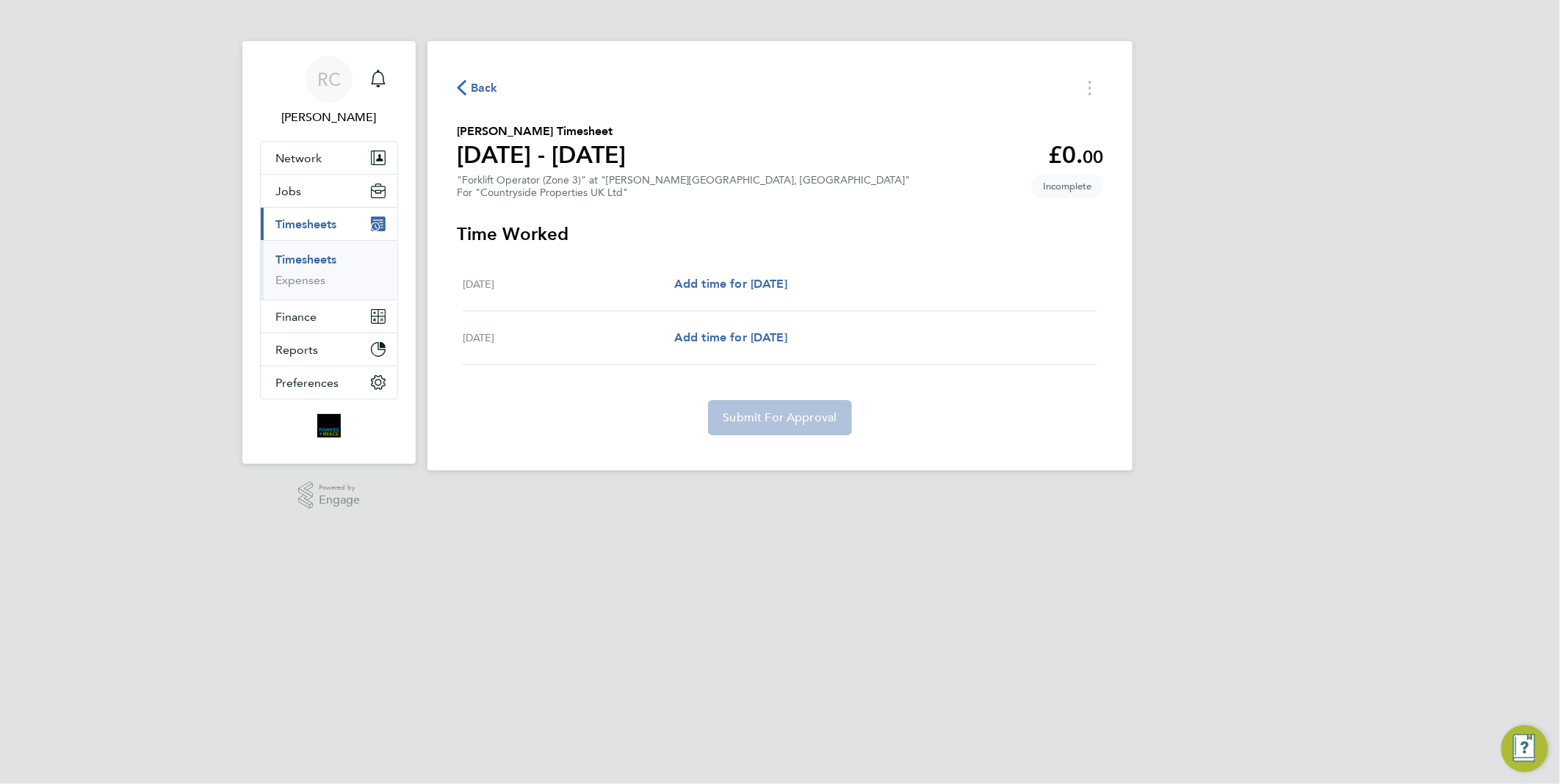
click at [776, 272] on div "[DATE] Add time for [DATE] Add time for [DATE]" at bounding box center [779, 284] width 635 height 53
click at [783, 281] on span "Add time for [DATE]" at bounding box center [730, 284] width 113 height 14
select select "30"
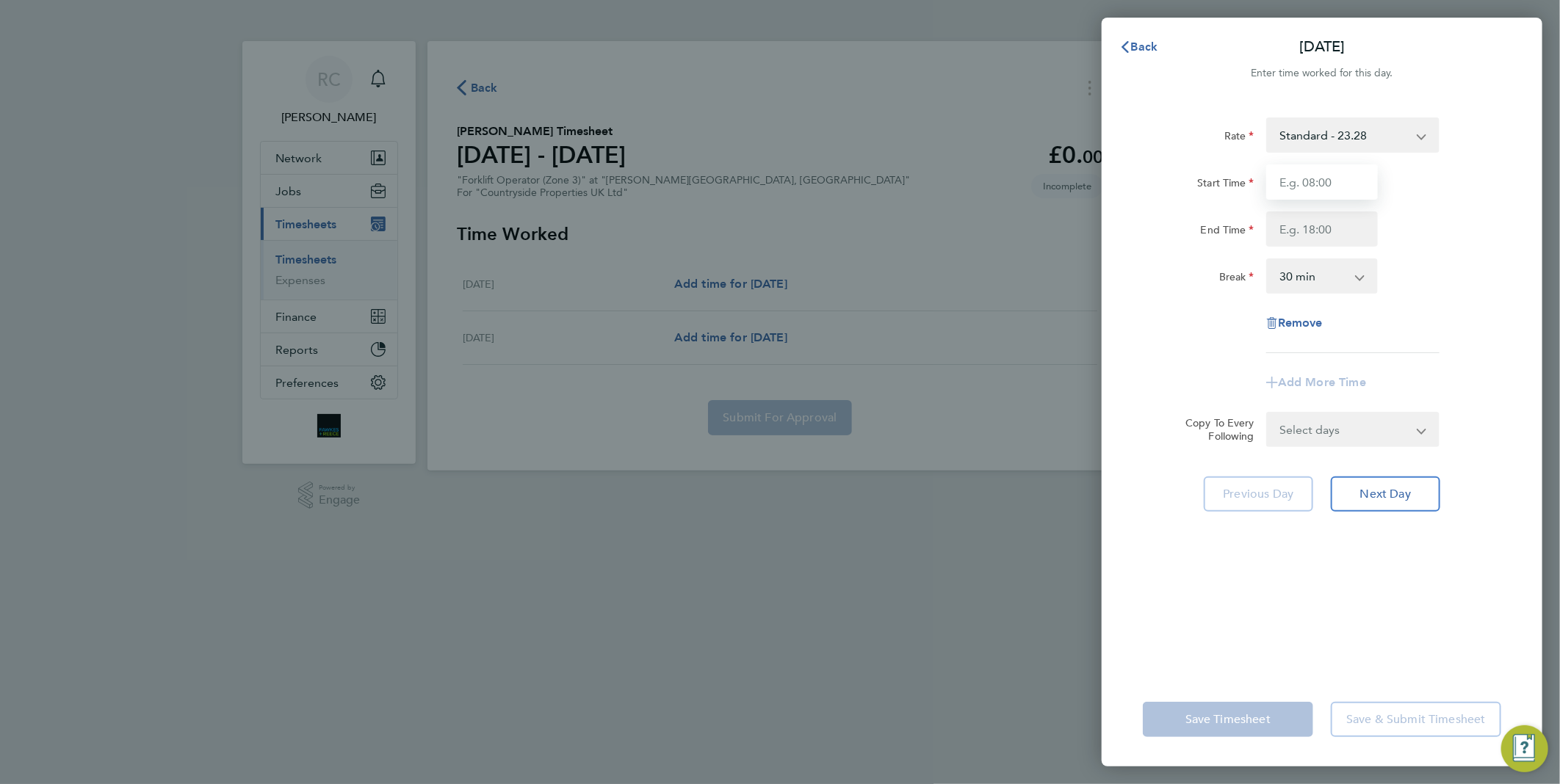
click at [1334, 173] on input "Start Time" at bounding box center [1322, 182] width 112 height 35
type input "07:30"
type input "18:00"
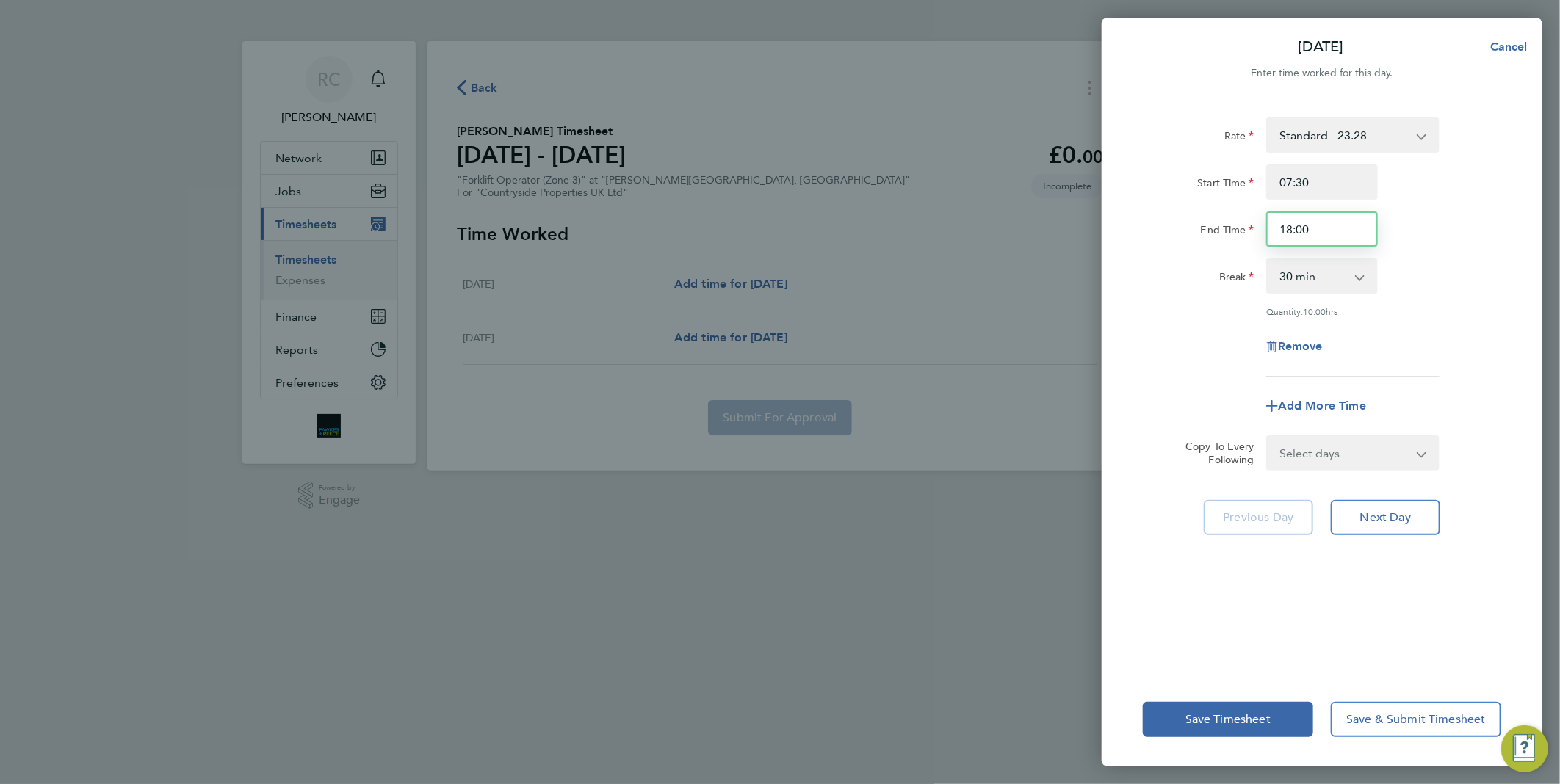
click at [1330, 235] on input "18:00" at bounding box center [1322, 229] width 112 height 35
click at [1372, 512] on span "Next Day" at bounding box center [1385, 517] width 51 height 15
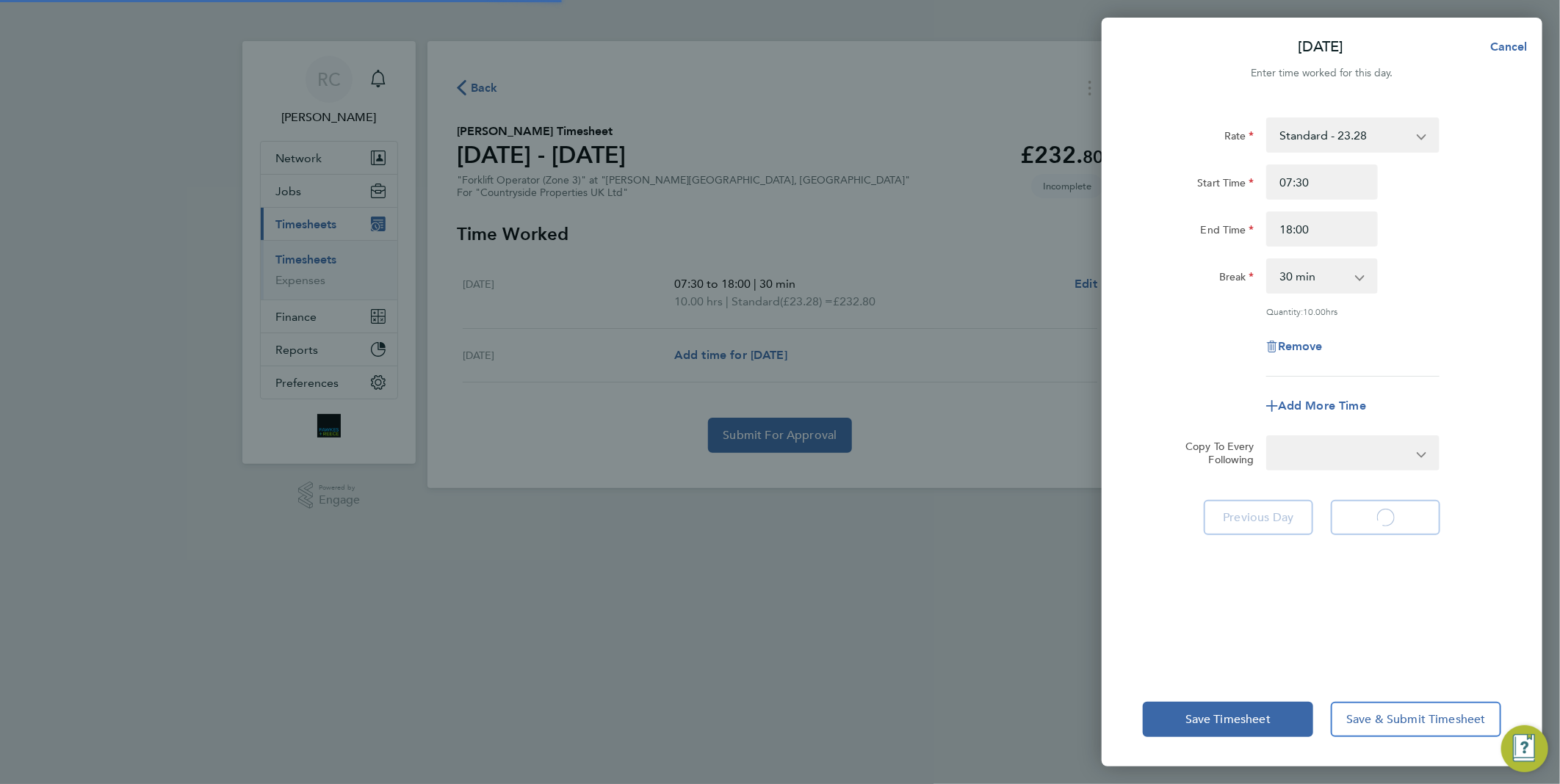
select select "30"
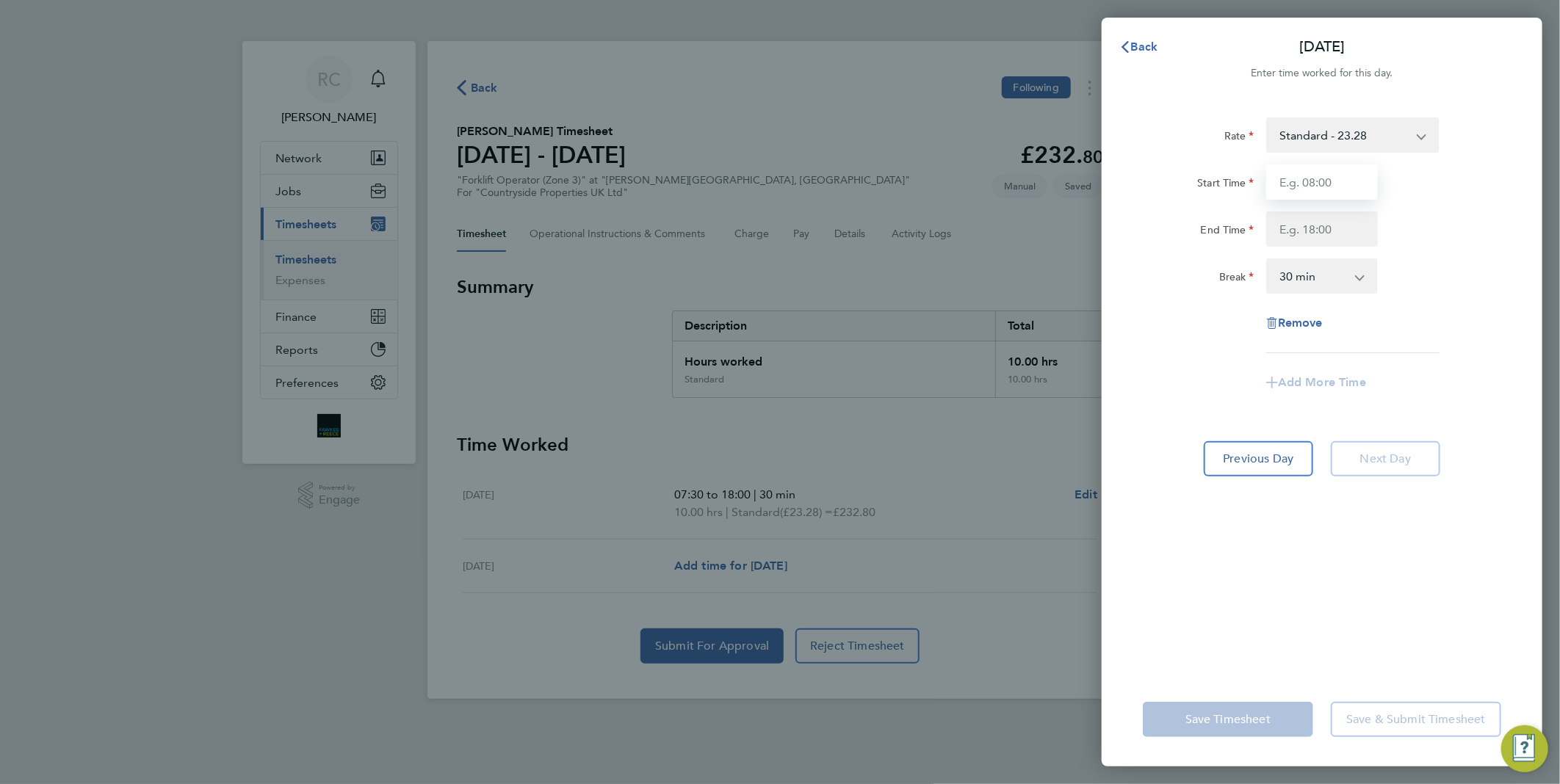
click at [1309, 193] on input "Start Time" at bounding box center [1322, 182] width 112 height 35
type input "07:30"
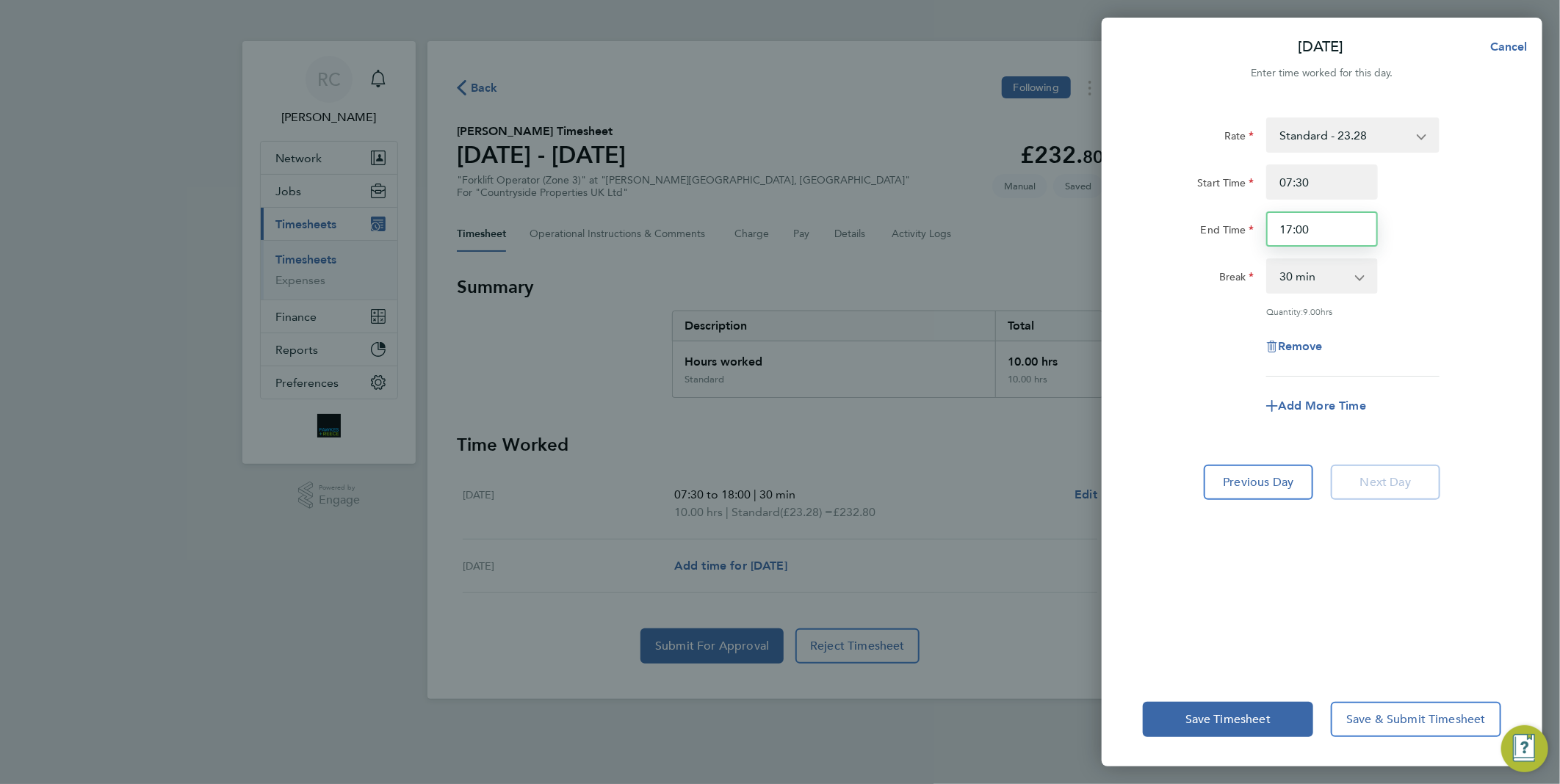
click at [1325, 220] on input "17:00" at bounding box center [1322, 229] width 112 height 35
click at [1340, 279] on select "0 min 15 min 30 min 45 min 60 min 75 min 90 min" at bounding box center [1313, 276] width 91 height 33
click at [1328, 225] on input "17:00" at bounding box center [1322, 229] width 112 height 35
type input "18:00"
click at [1445, 204] on div "Start Time 07:30 End Time 18:00" at bounding box center [1322, 206] width 370 height 83
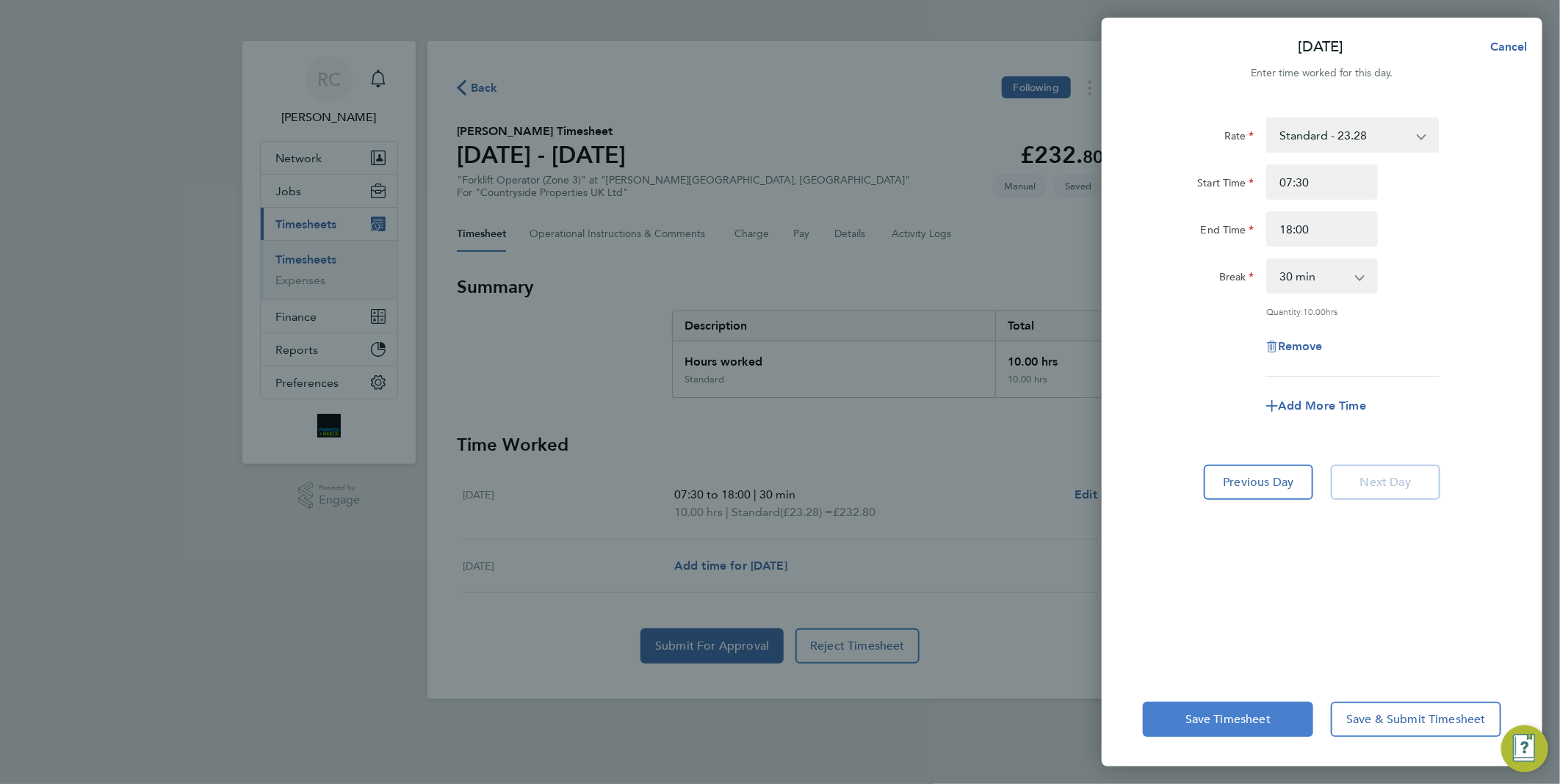
click at [1232, 710] on button "Save Timesheet" at bounding box center [1228, 719] width 170 height 35
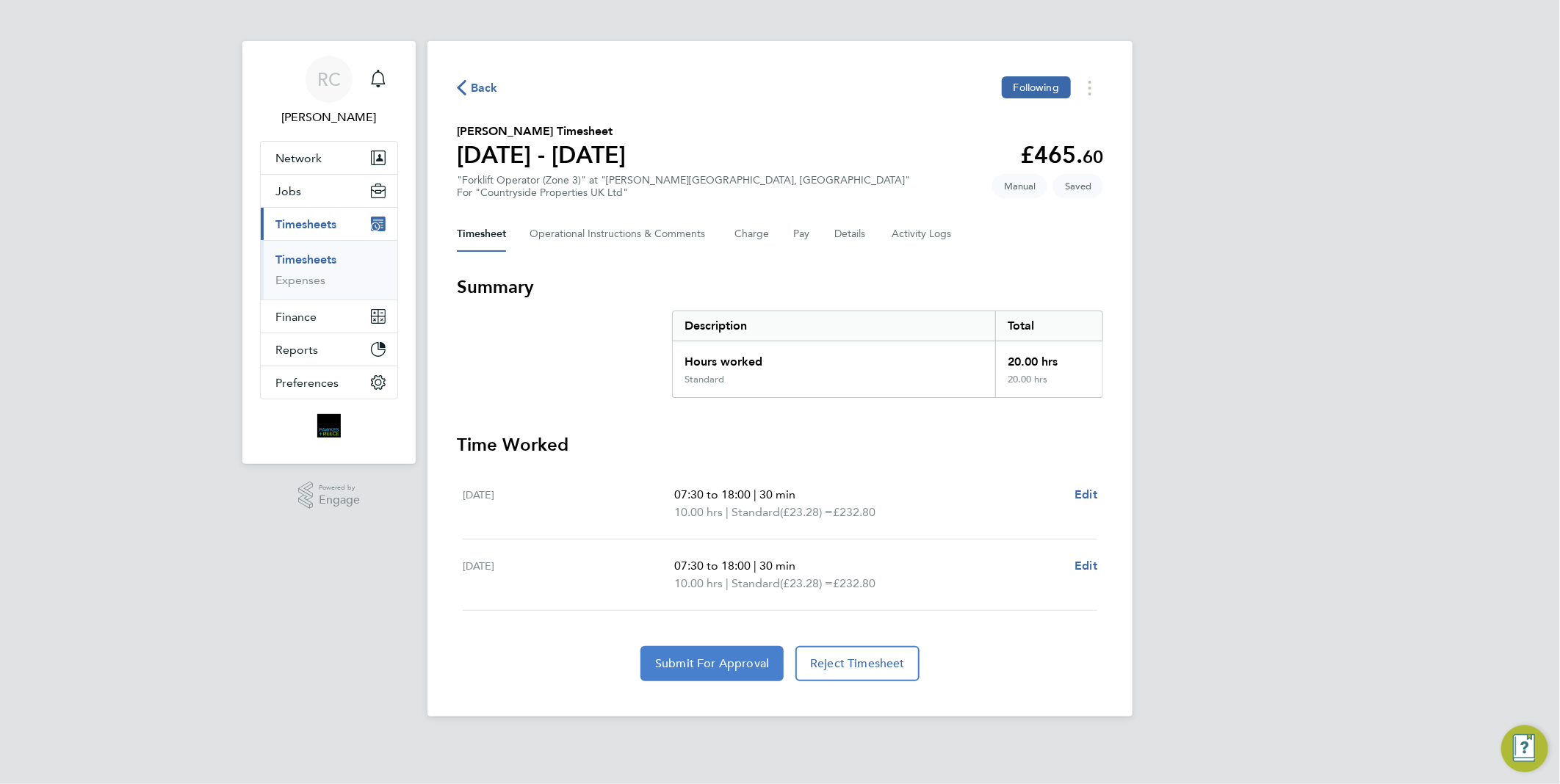
drag, startPoint x: 724, startPoint y: 635, endPoint x: 726, endPoint y: 647, distance: 12.2
click at [724, 639] on section "Time Worked [DATE] 07:30 to 18:00 | 30 min 10.00 hrs | Standard (£23.28) = £232…" at bounding box center [780, 557] width 647 height 248
click at [742, 669] on button "Submit For Approval" at bounding box center [712, 664] width 143 height 35
click at [486, 87] on span "Back" at bounding box center [485, 88] width 28 height 17
